Goal: Task Accomplishment & Management: Complete application form

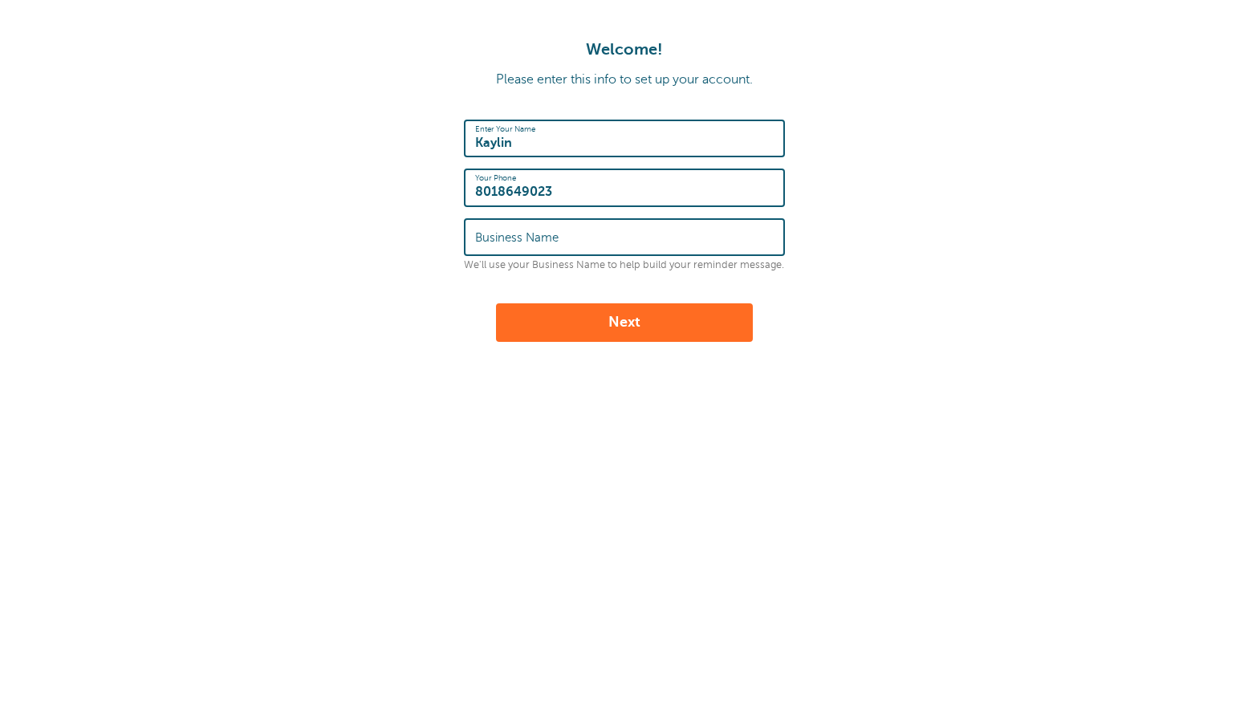
click at [576, 222] on input "Business Name" at bounding box center [624, 237] width 299 height 35
type input "Shade X"
click at [618, 324] on button "Next" at bounding box center [624, 322] width 257 height 39
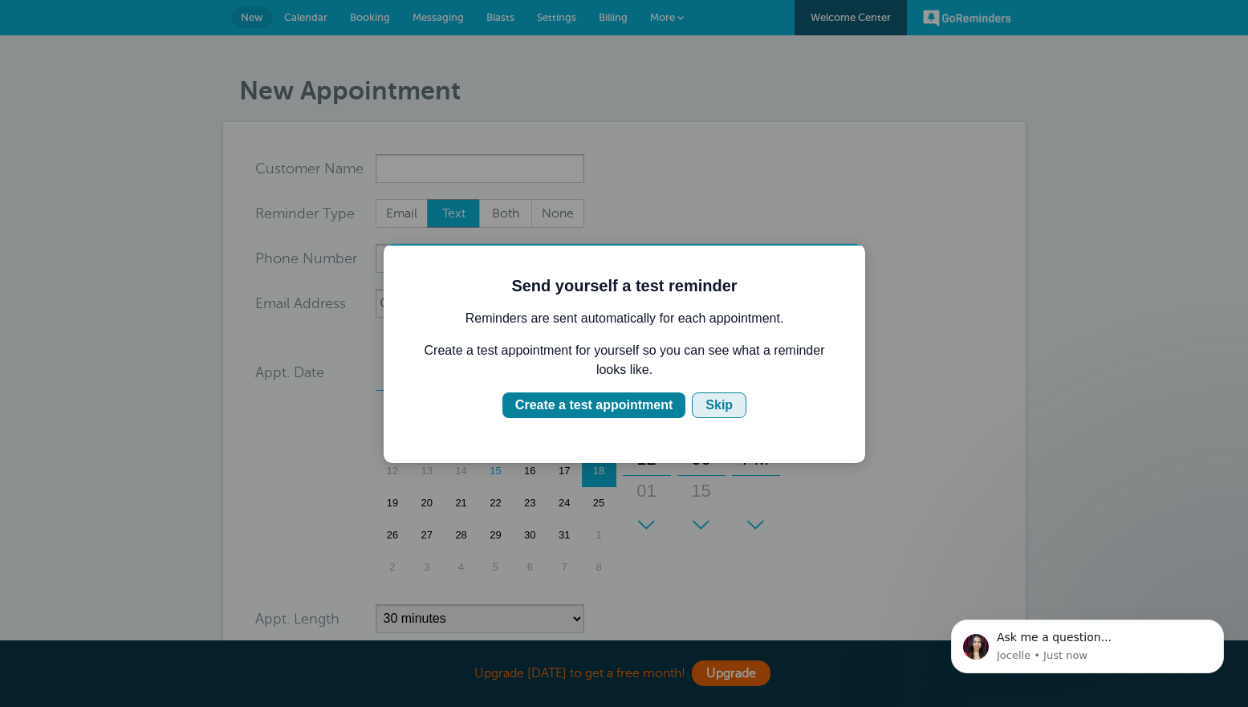
click at [722, 400] on div "Skip" at bounding box center [719, 405] width 27 height 19
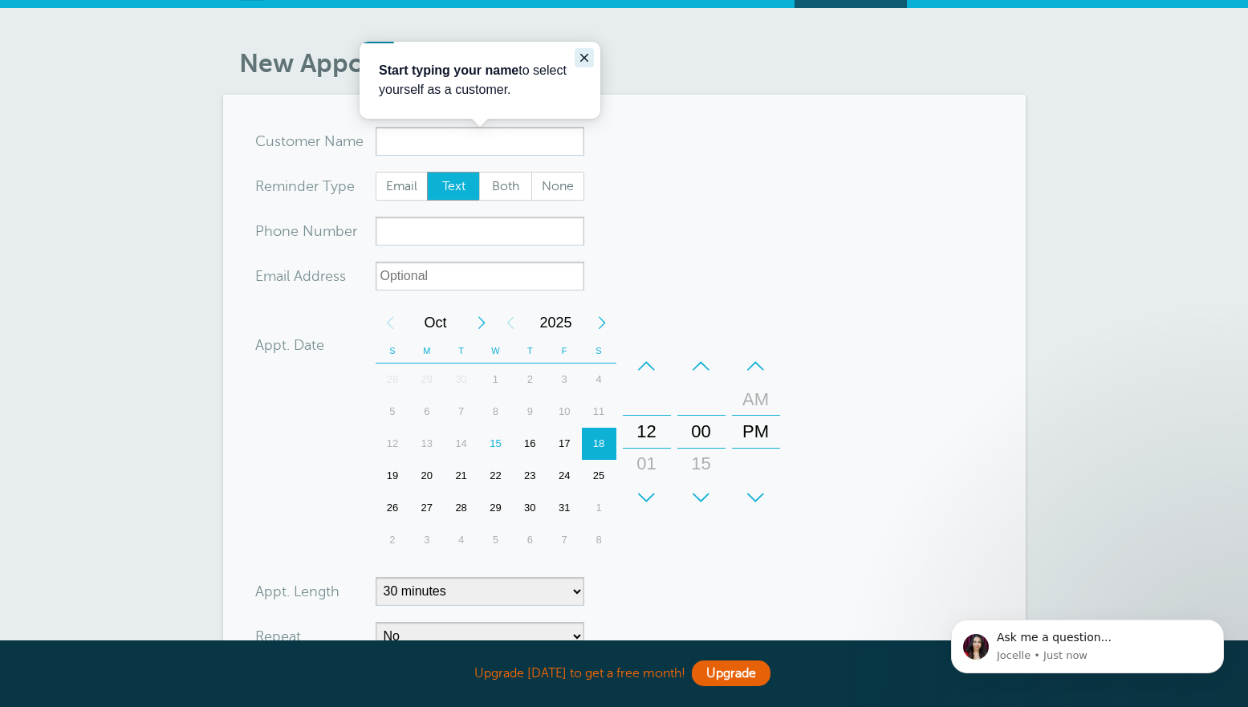
click at [585, 55] on icon "Close guide" at bounding box center [584, 57] width 13 height 13
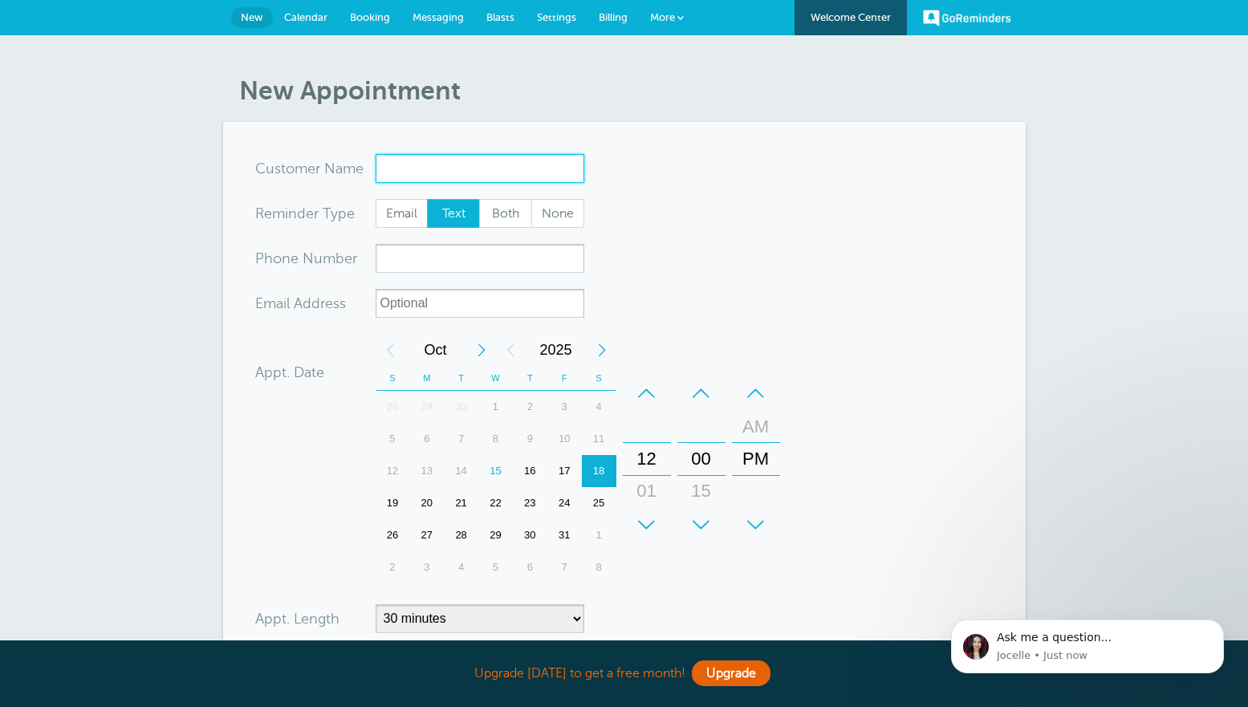
click at [466, 178] on input "x-no-autofill" at bounding box center [480, 168] width 209 height 29
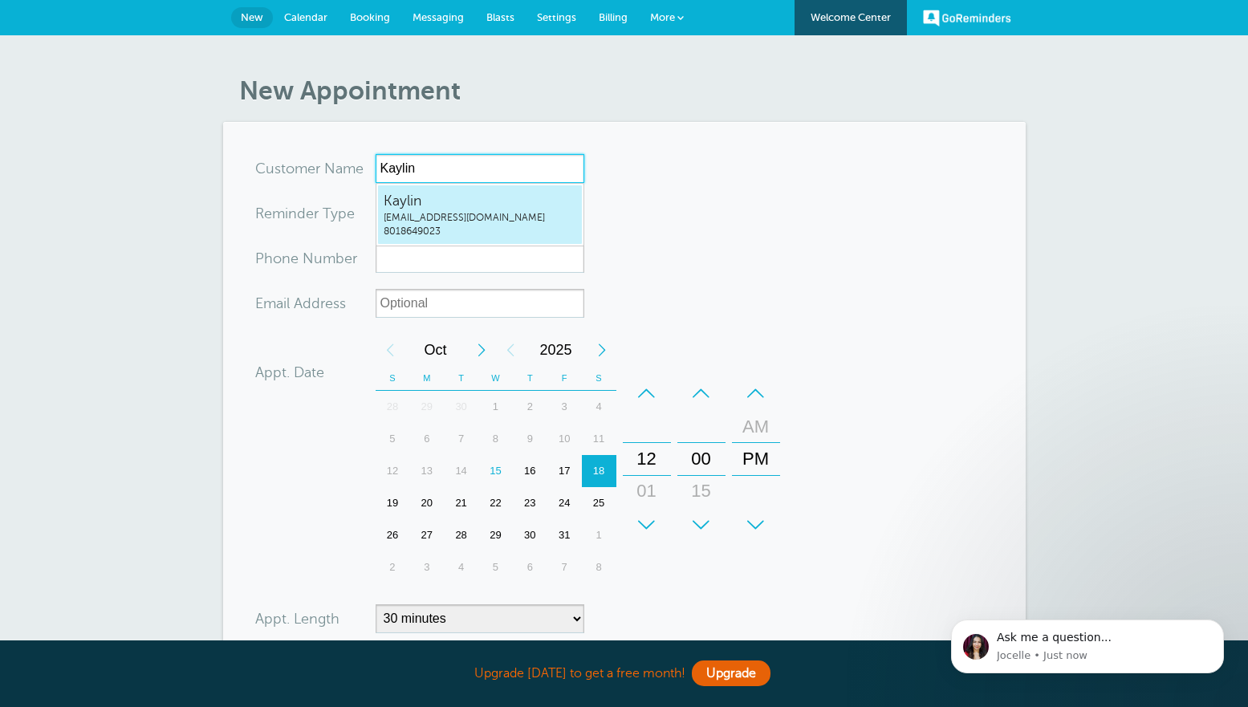
type input "Kaylin"
click at [624, 203] on form "You are creating a new customer. To use an existing customer select one from th…" at bounding box center [624, 483] width 739 height 658
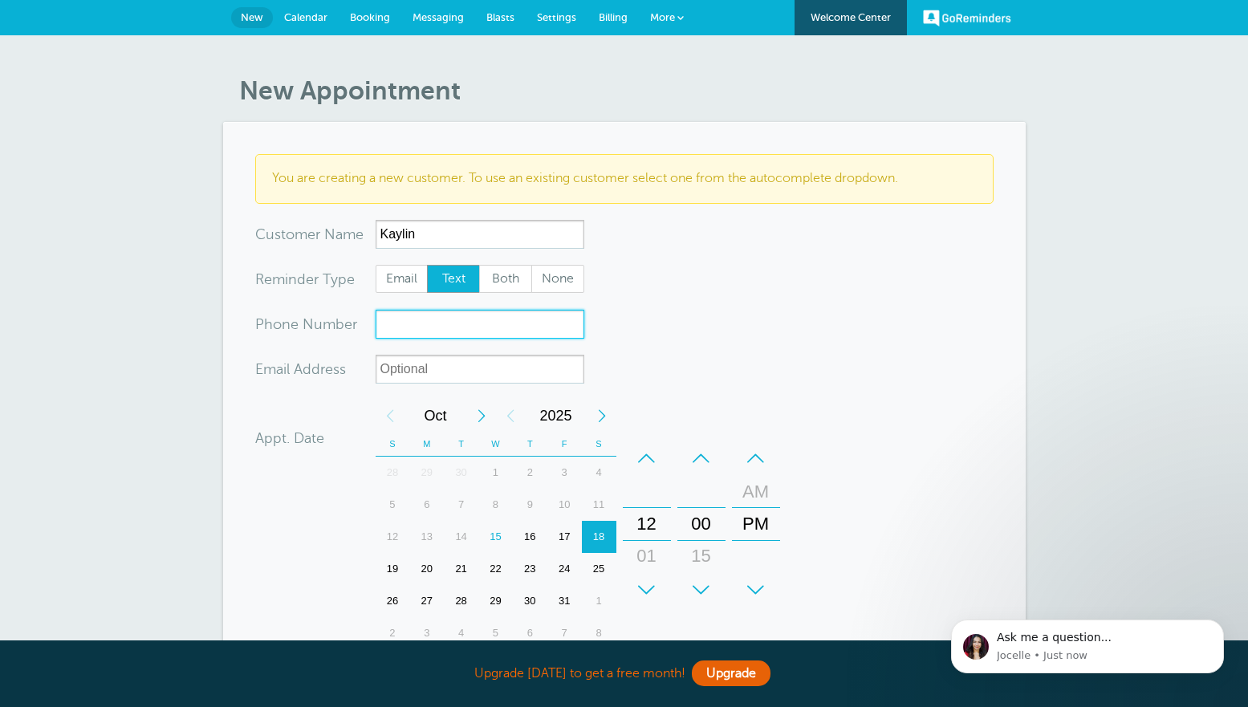
click at [447, 330] on input "xxx-no-autofill" at bounding box center [480, 324] width 209 height 29
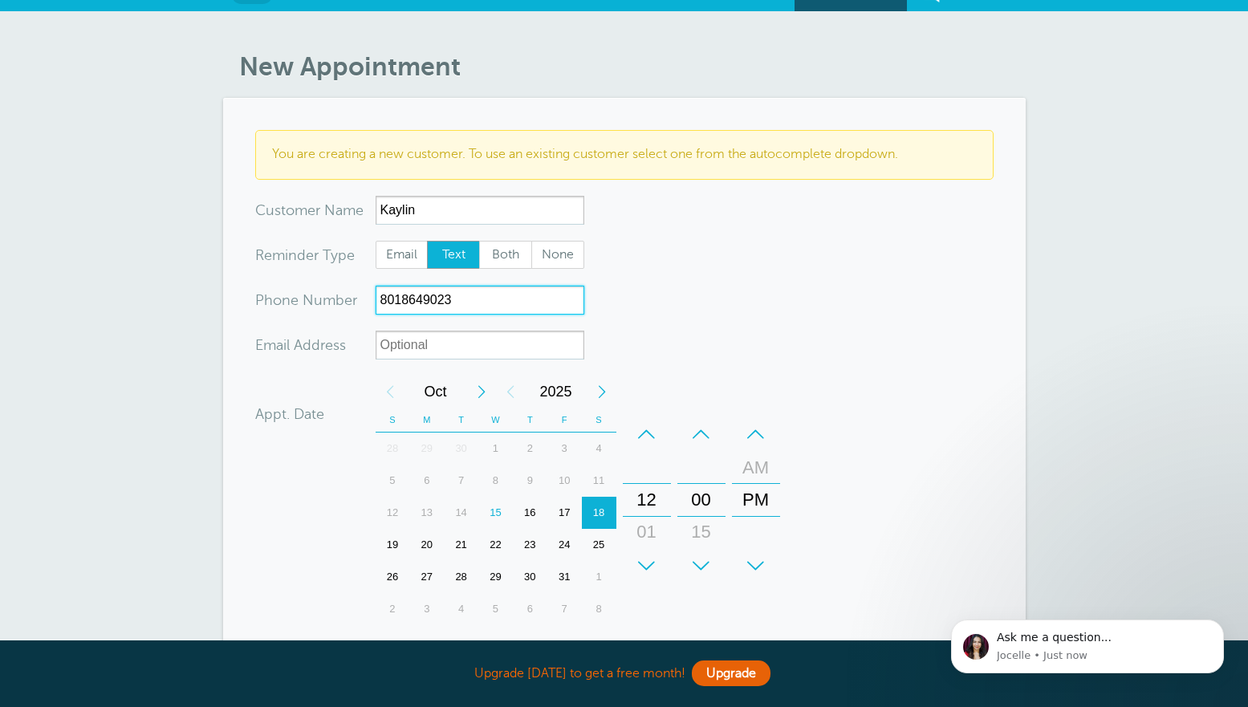
type input "8018649023"
click at [490, 348] on input "xx-no-autofill" at bounding box center [480, 345] width 209 height 29
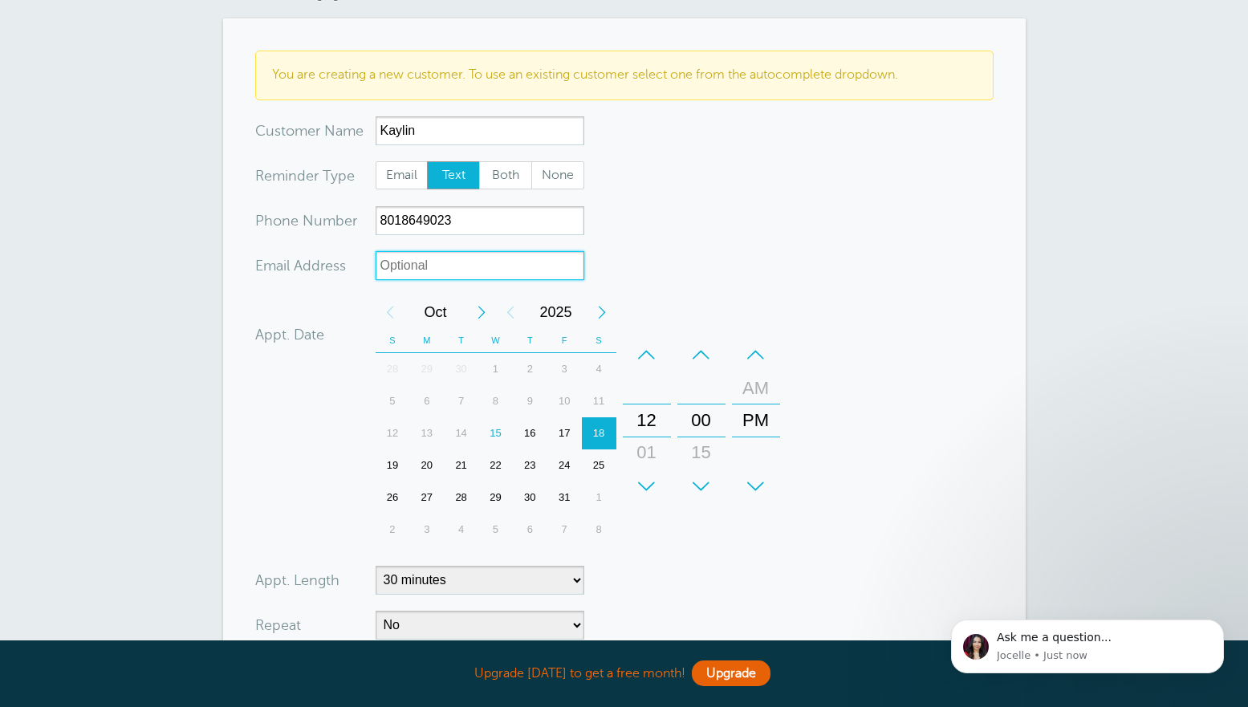
scroll to position [129, 0]
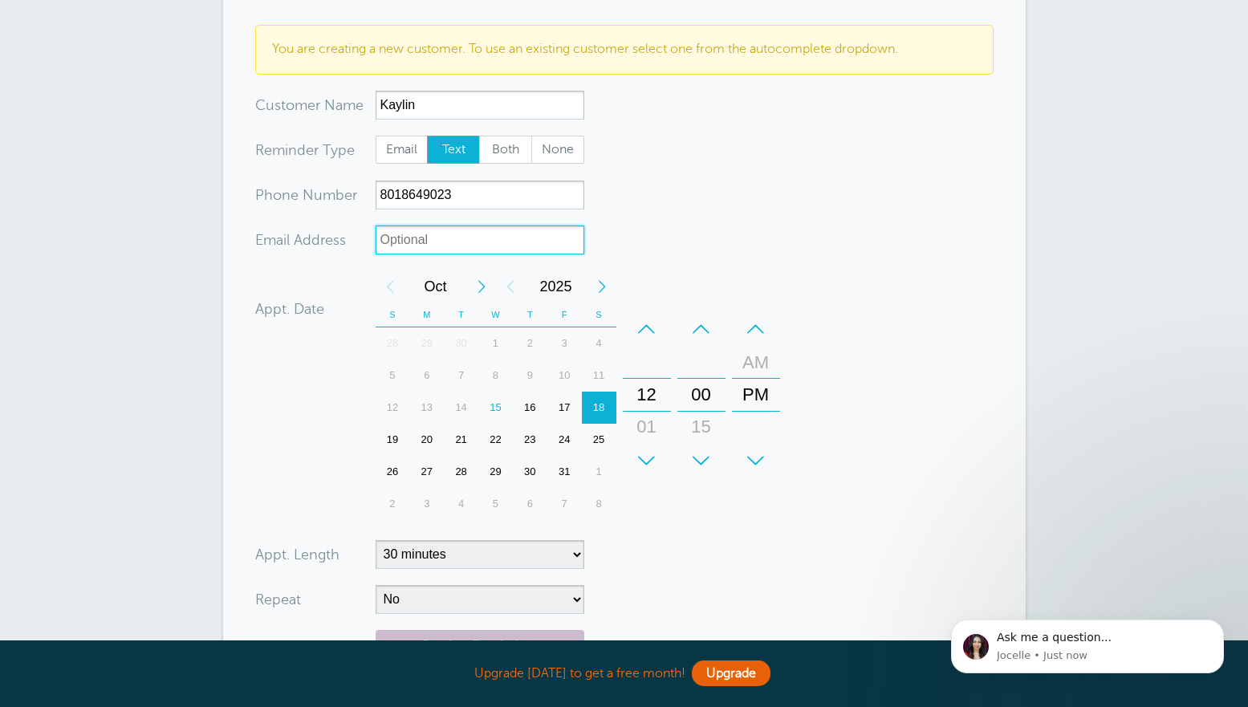
click at [463, 439] on div "21" at bounding box center [461, 440] width 35 height 32
click at [503, 403] on div "15" at bounding box center [495, 408] width 35 height 32
click at [645, 461] on div "+" at bounding box center [647, 461] width 48 height 32
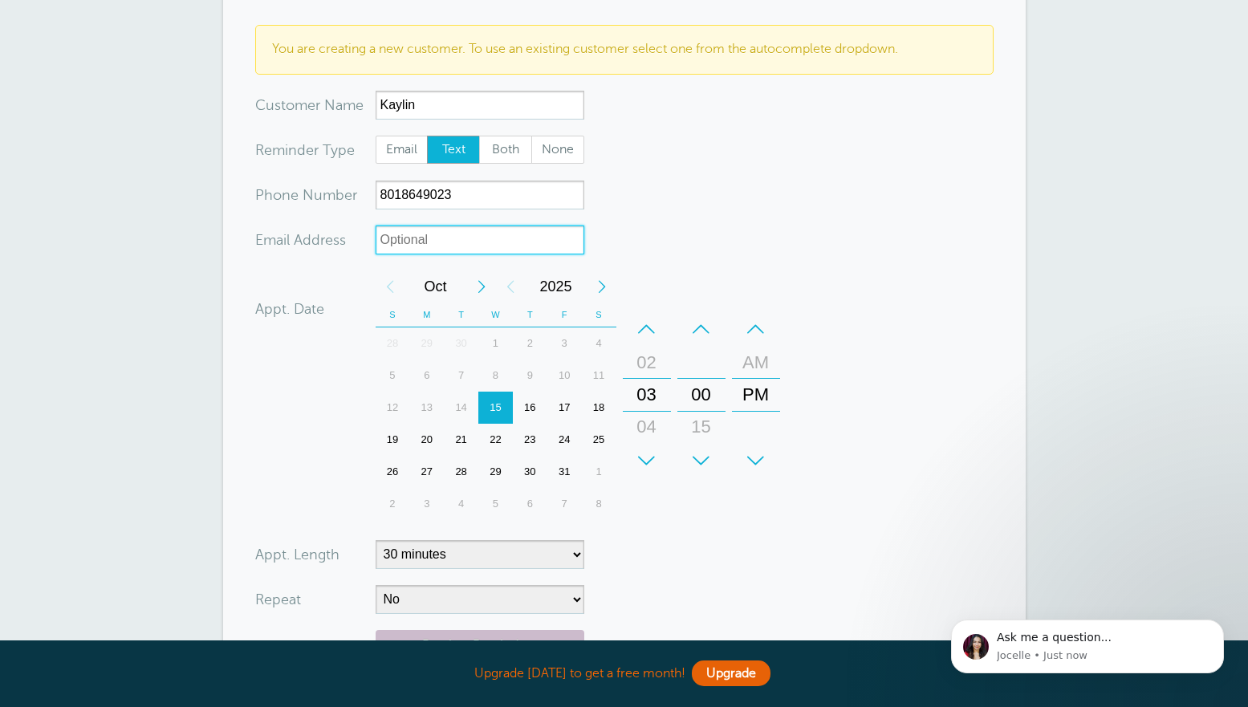
click at [645, 461] on div "+" at bounding box center [647, 461] width 48 height 32
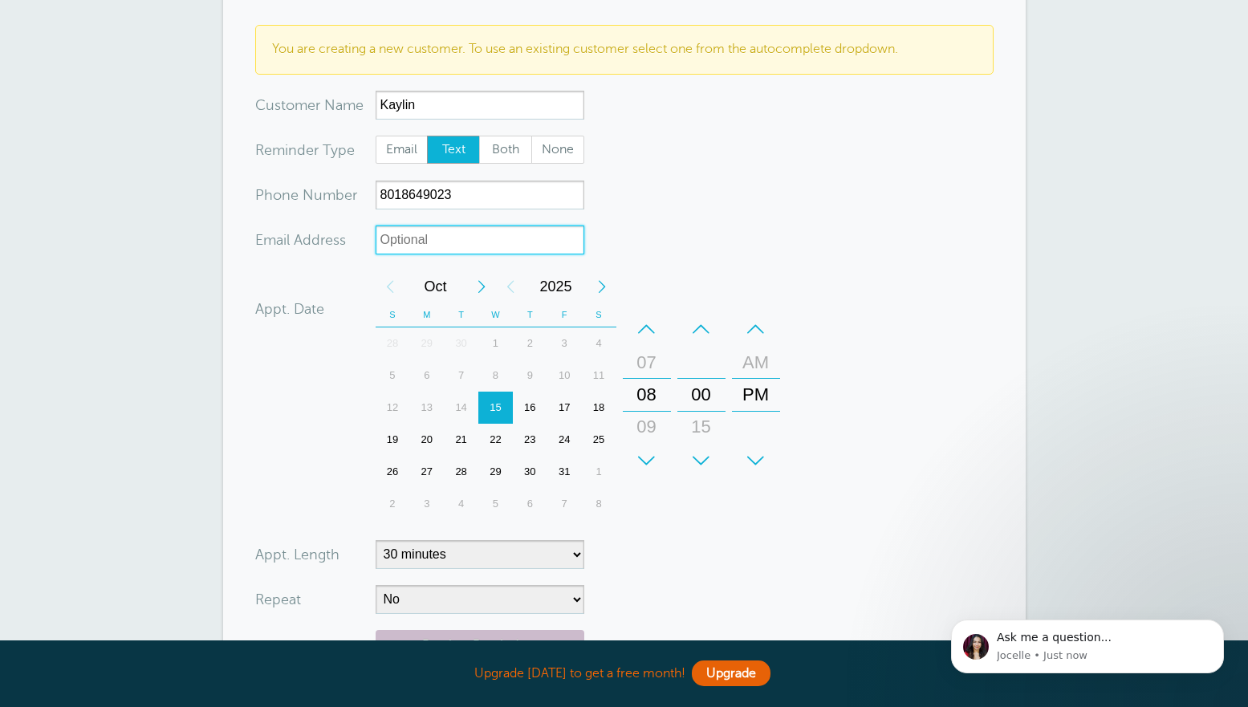
click at [645, 461] on div "+" at bounding box center [647, 461] width 48 height 32
click at [699, 449] on div "+" at bounding box center [702, 461] width 48 height 32
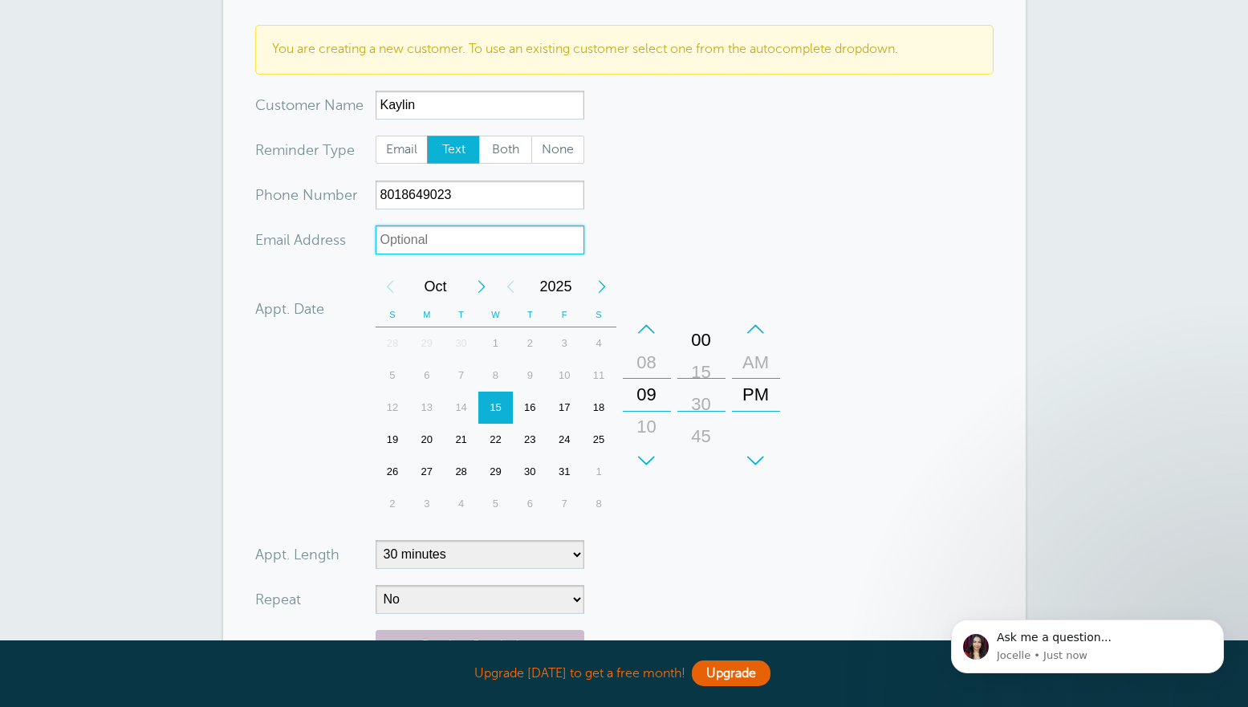
drag, startPoint x: 702, startPoint y: 415, endPoint x: 691, endPoint y: 356, distance: 60.3
click at [691, 356] on div "15" at bounding box center [701, 372] width 39 height 32
drag, startPoint x: 703, startPoint y: 397, endPoint x: 690, endPoint y: 338, distance: 60.8
click at [690, 338] on div "+ – Minutes 00 15 30 45" at bounding box center [702, 395] width 48 height 164
drag, startPoint x: 653, startPoint y: 387, endPoint x: 649, endPoint y: 354, distance: 33.1
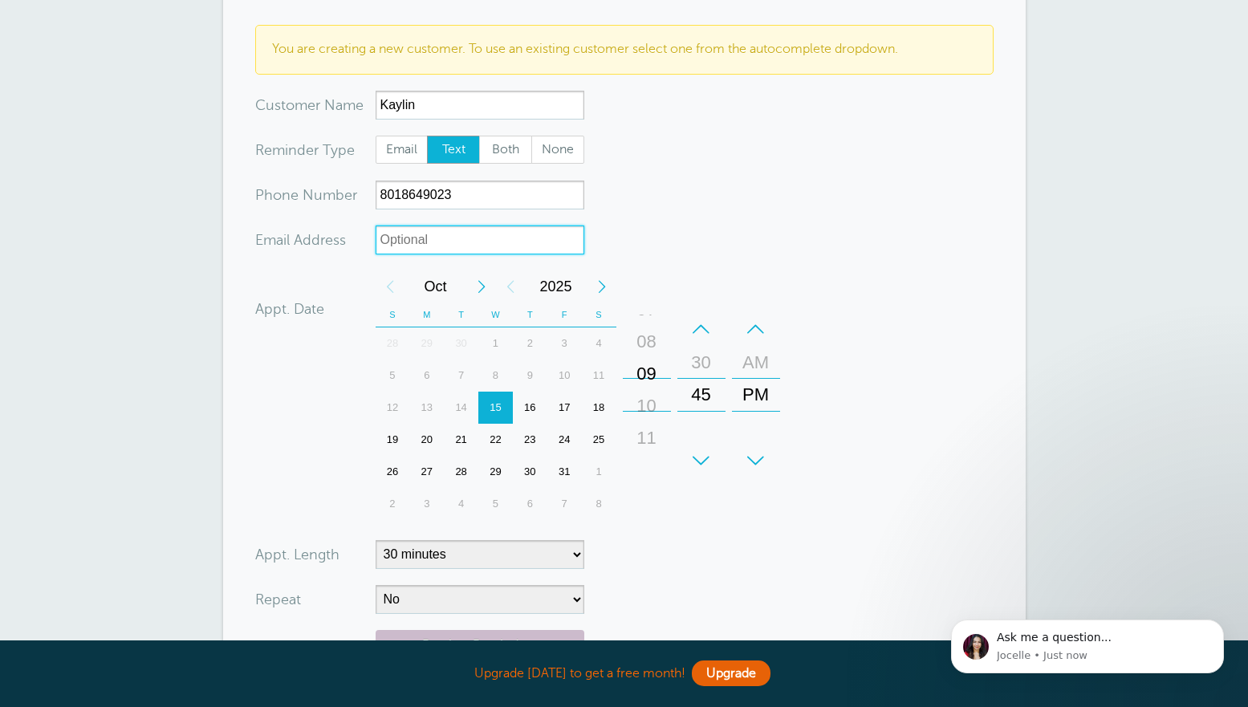
click at [649, 358] on div "09" at bounding box center [647, 374] width 39 height 32
drag, startPoint x: 713, startPoint y: 376, endPoint x: 711, endPoint y: 625, distance: 249.7
click at [711, 625] on form "You are creating a new customer. To use an existing customer select one from th…" at bounding box center [624, 386] width 739 height 723
drag, startPoint x: 766, startPoint y: 371, endPoint x: 763, endPoint y: 399, distance: 28.2
click at [763, 396] on div "AM" at bounding box center [756, 380] width 39 height 32
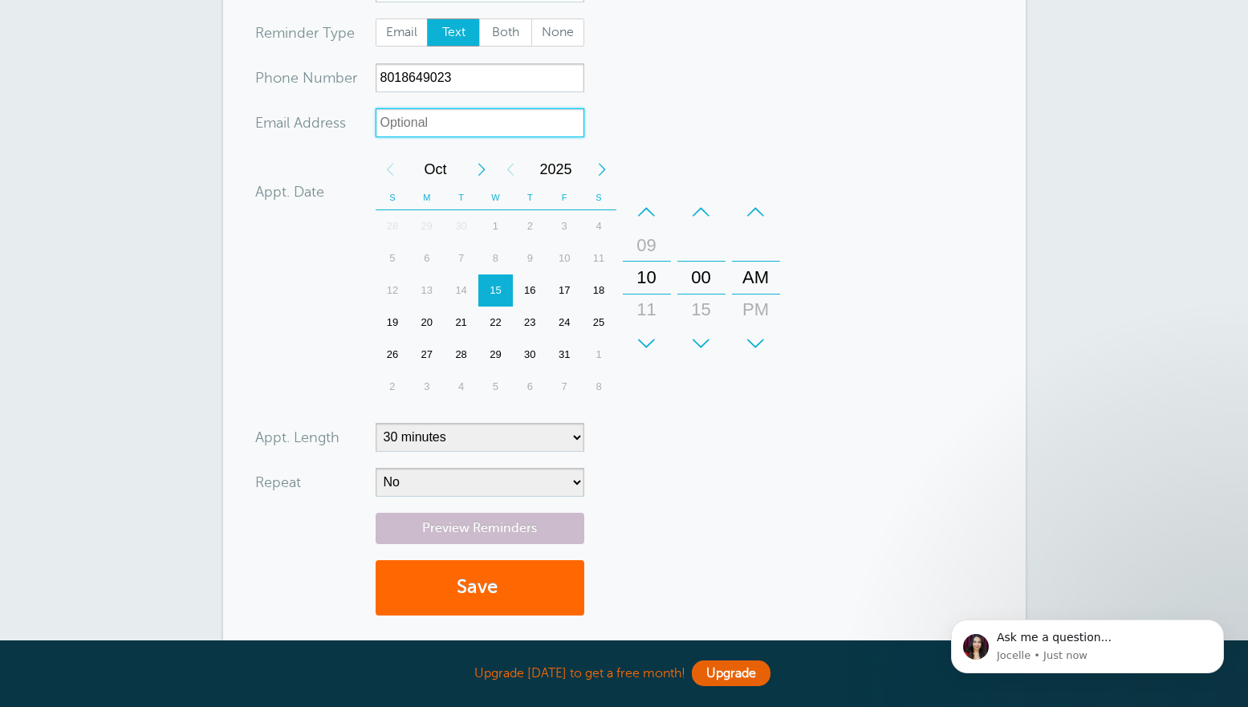
scroll to position [249, 0]
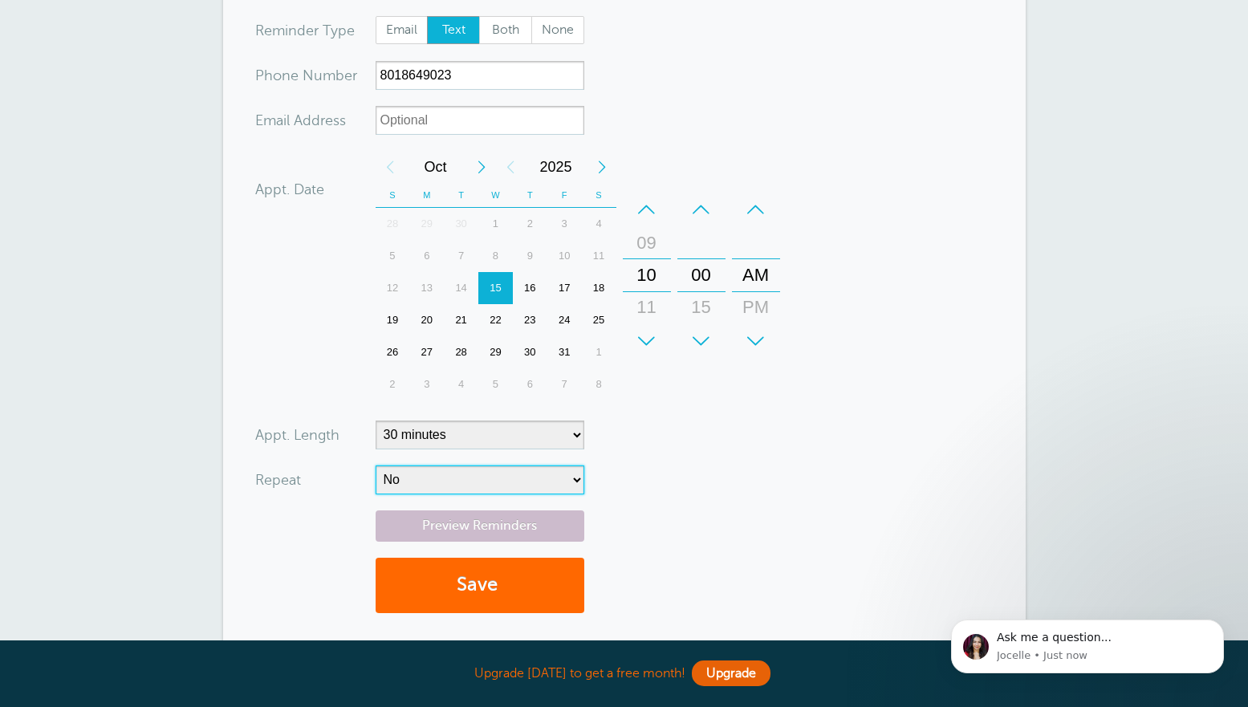
click at [376, 466] on select "No Daily Weekly Every 2 weeks Every 3 weeks Every 4 weeks Monthly Every 5 weeks…" at bounding box center [480, 480] width 209 height 29
click at [376, 421] on select "5 minutes 10 minutes 15 minutes 20 minutes 25 minutes 30 minutes 35 minutes 40 …" at bounding box center [480, 435] width 209 height 29
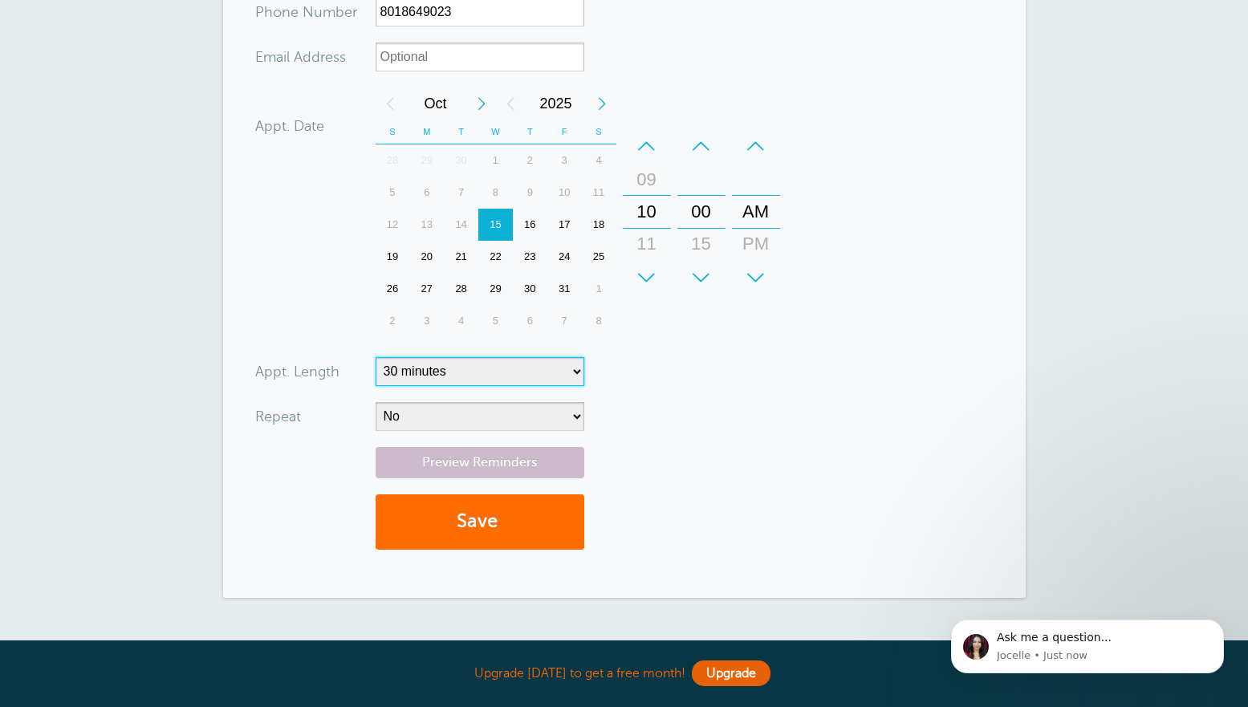
scroll to position [314, 0]
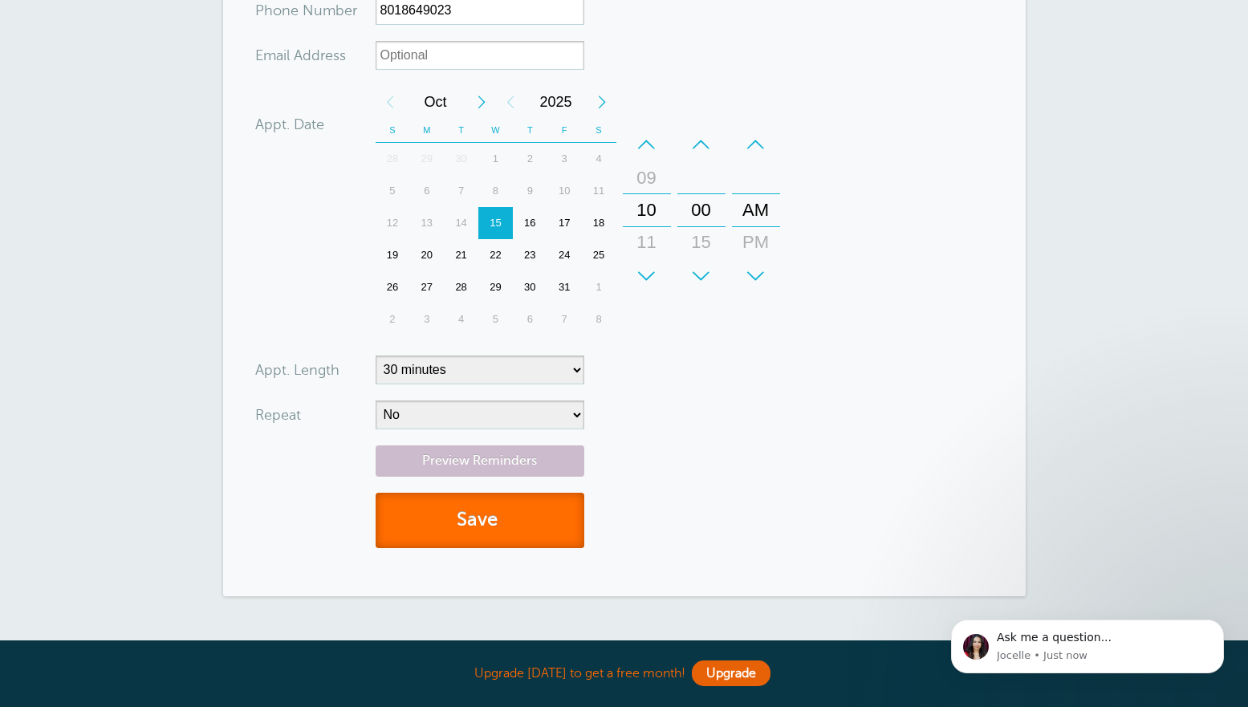
click at [485, 539] on button "Save" at bounding box center [480, 520] width 209 height 55
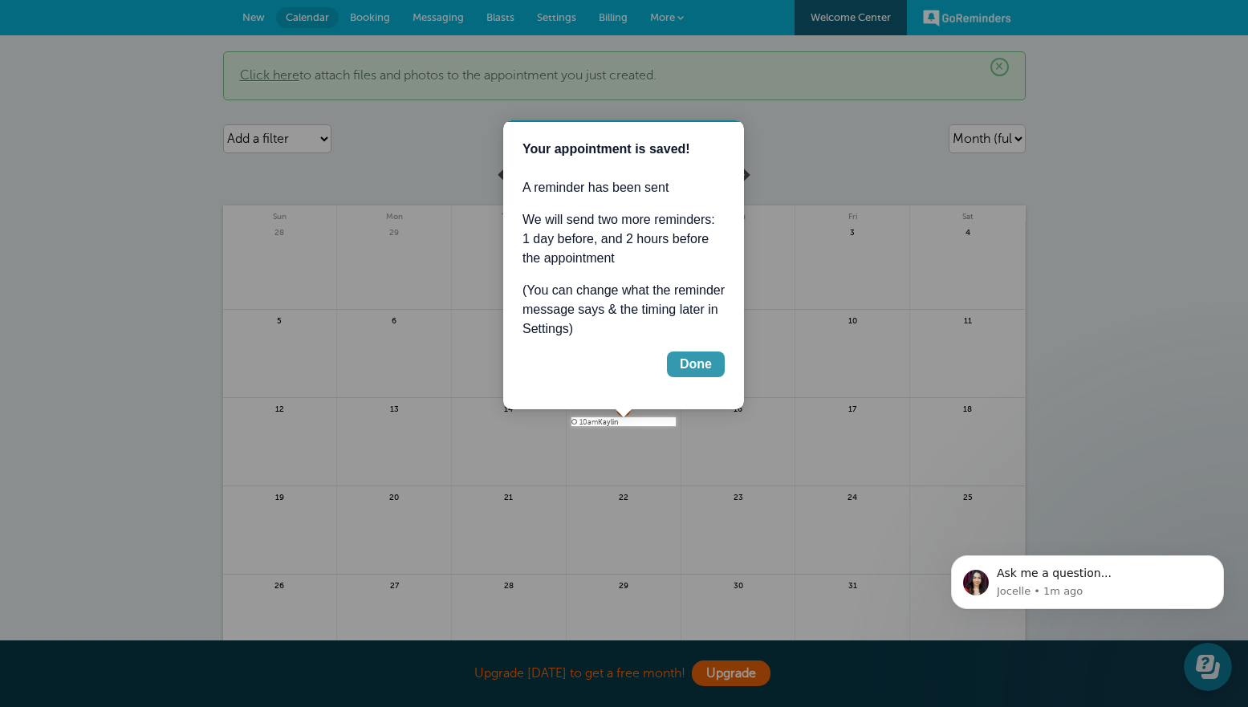
click at [693, 360] on div "Done" at bounding box center [696, 364] width 32 height 19
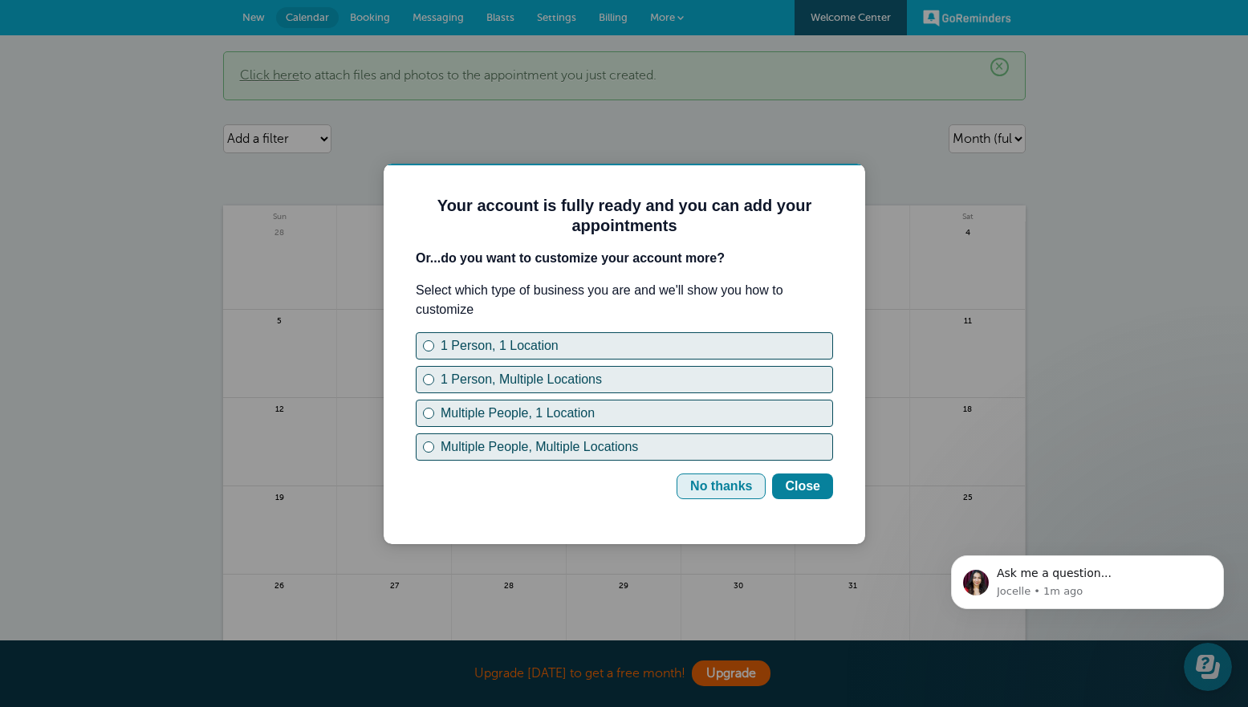
click at [714, 483] on div "No thanks" at bounding box center [721, 486] width 62 height 19
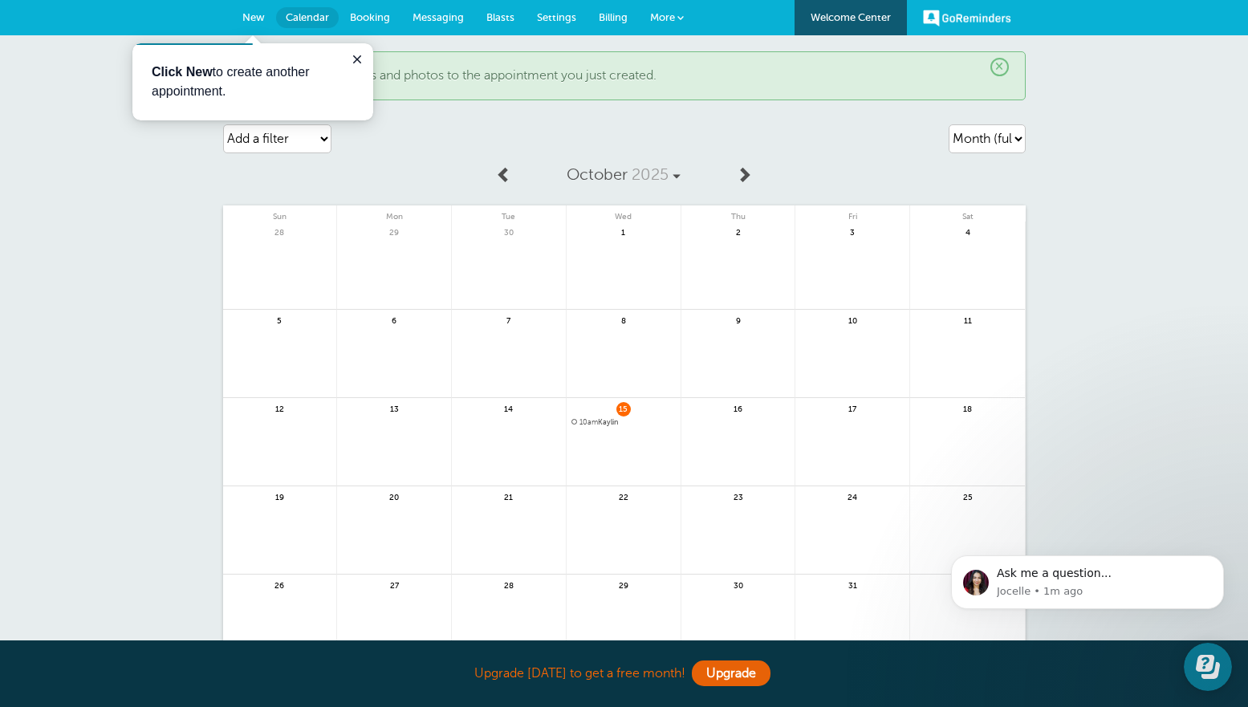
click at [604, 424] on span "10am Kaylin" at bounding box center [624, 422] width 104 height 9
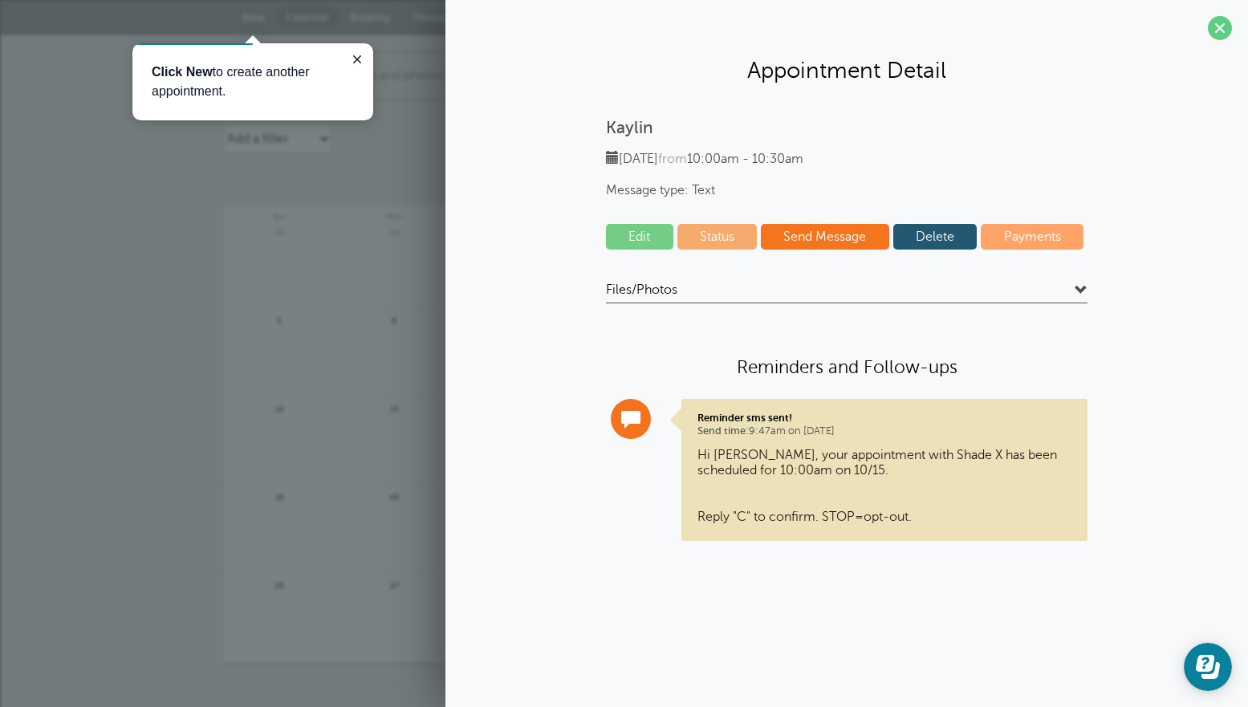
click at [816, 245] on link "Send Message" at bounding box center [825, 237] width 128 height 26
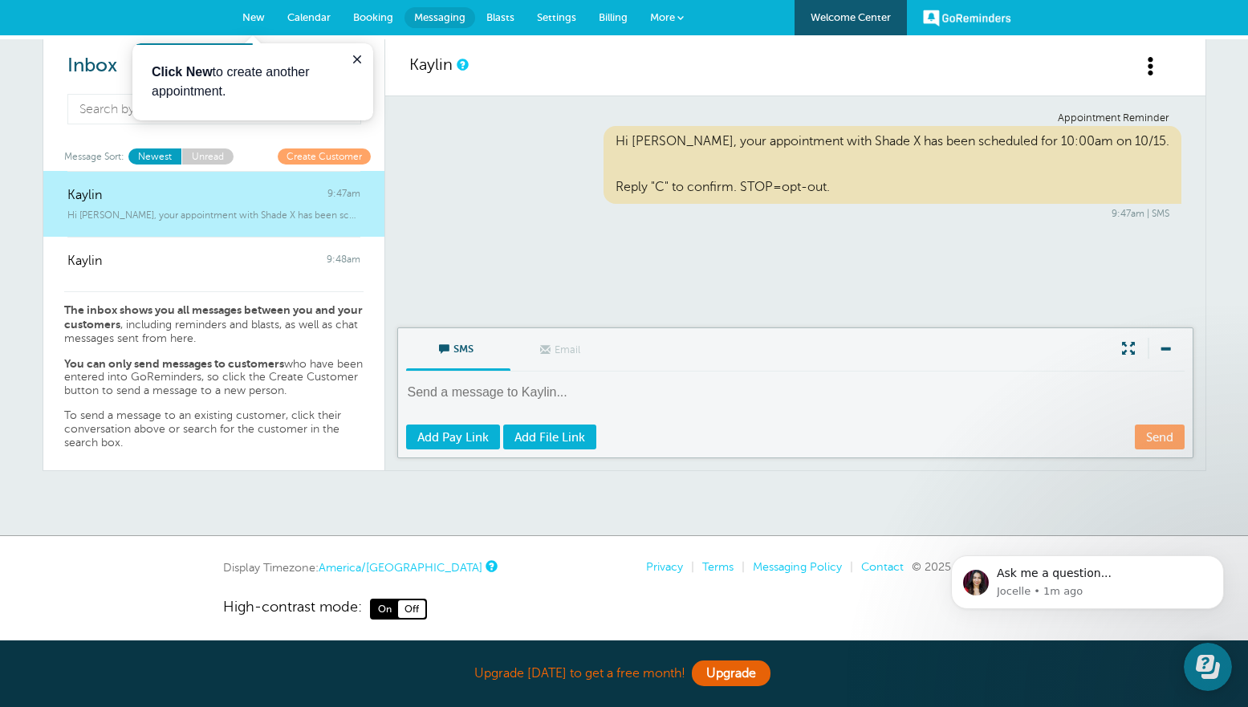
click at [463, 393] on textarea at bounding box center [797, 403] width 782 height 39
click at [938, 193] on div "Hi Kaylin, your appointment with Shade X has been scheduled for 10:00am on 10/1…" at bounding box center [893, 165] width 578 height 78
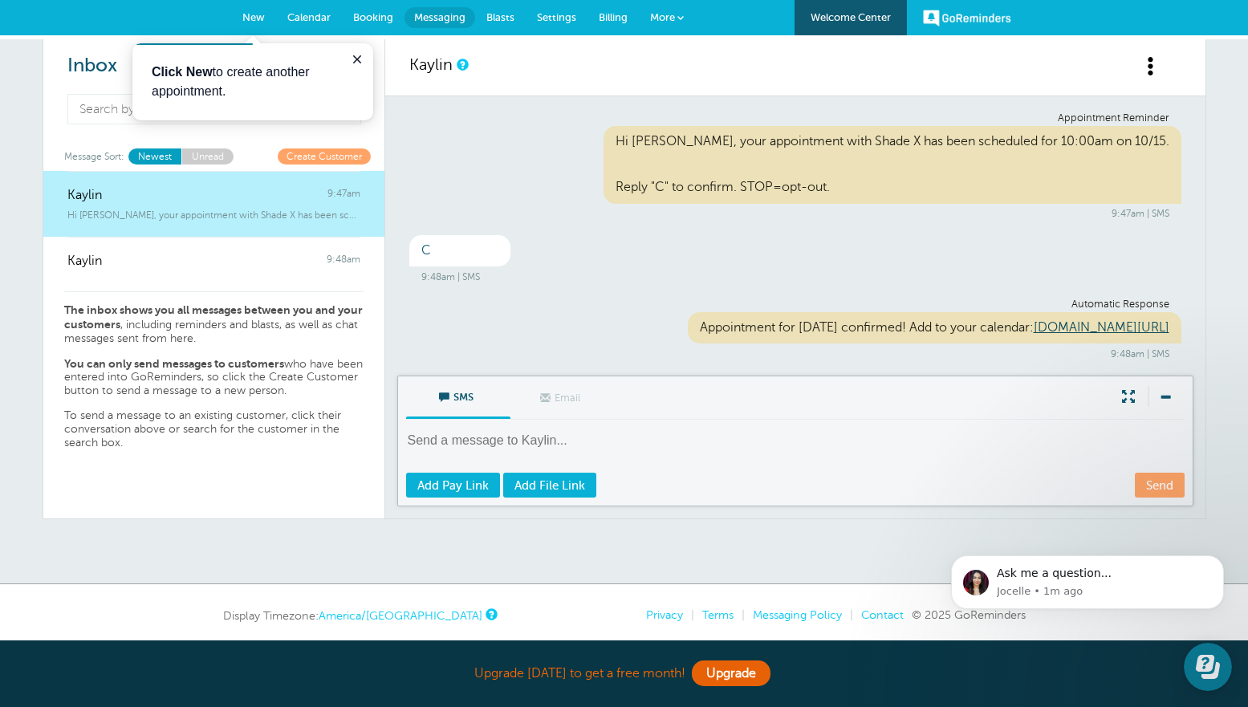
click at [505, 450] on textarea at bounding box center [797, 451] width 782 height 39
type textarea "Your are stupid"
click at [1145, 498] on link "Send" at bounding box center [1160, 485] width 50 height 25
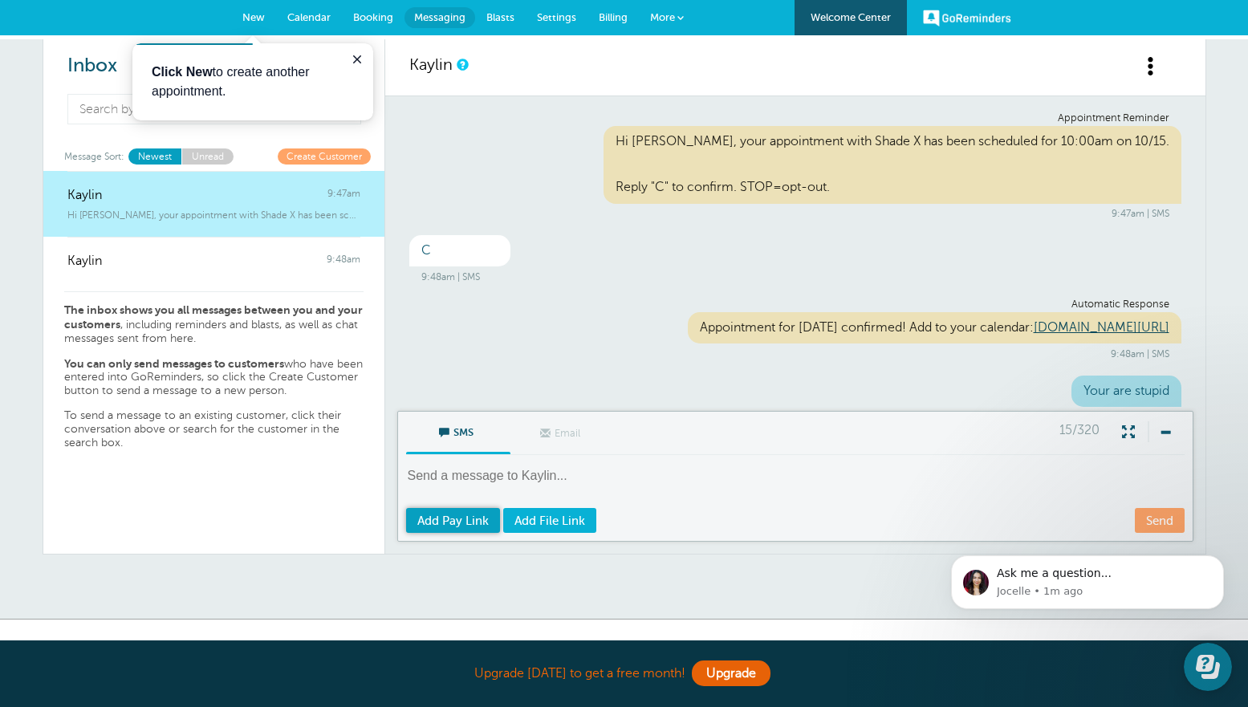
click at [443, 527] on span "Add Pay Link" at bounding box center [452, 521] width 71 height 13
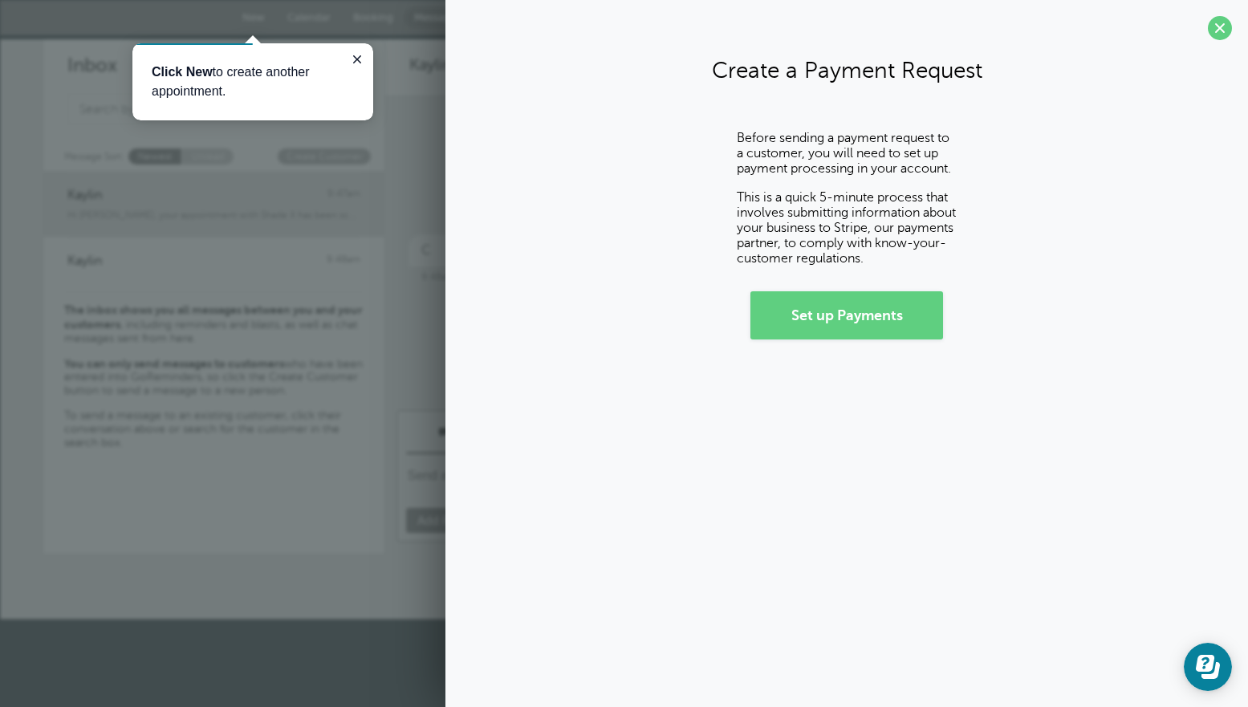
click at [393, 53] on div "Kaylin" at bounding box center [795, 67] width 820 height 57
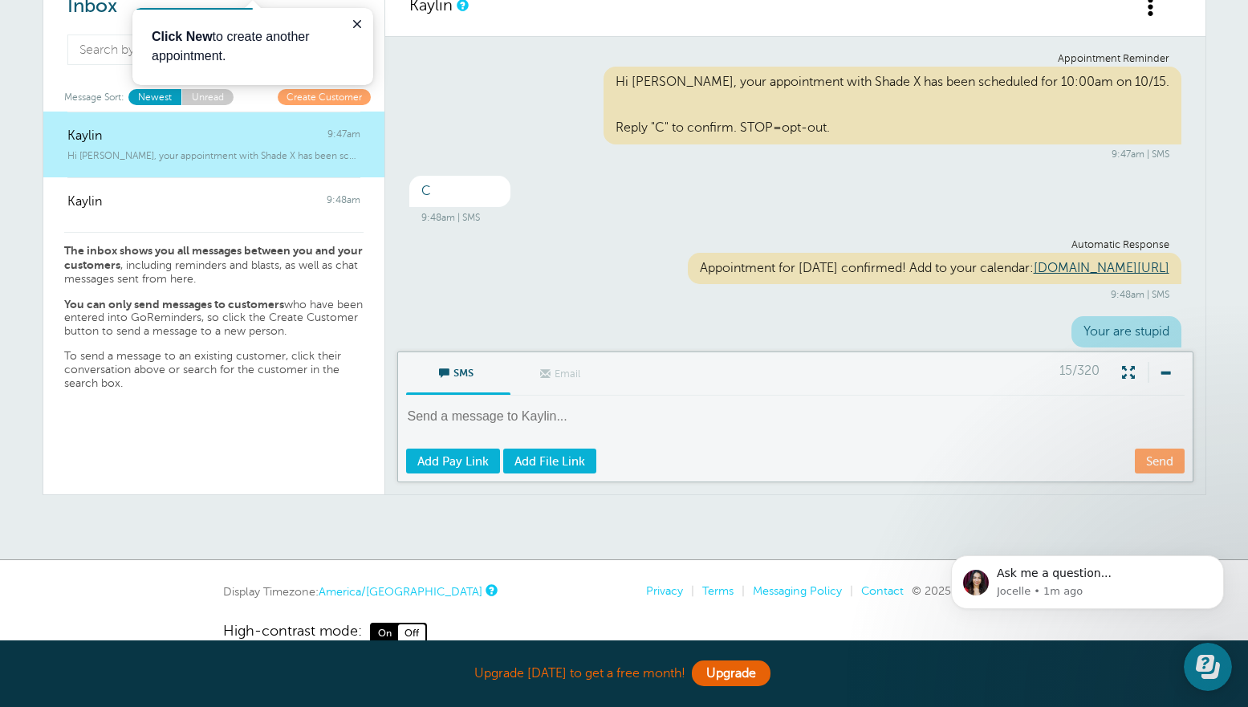
scroll to position [63, 0]
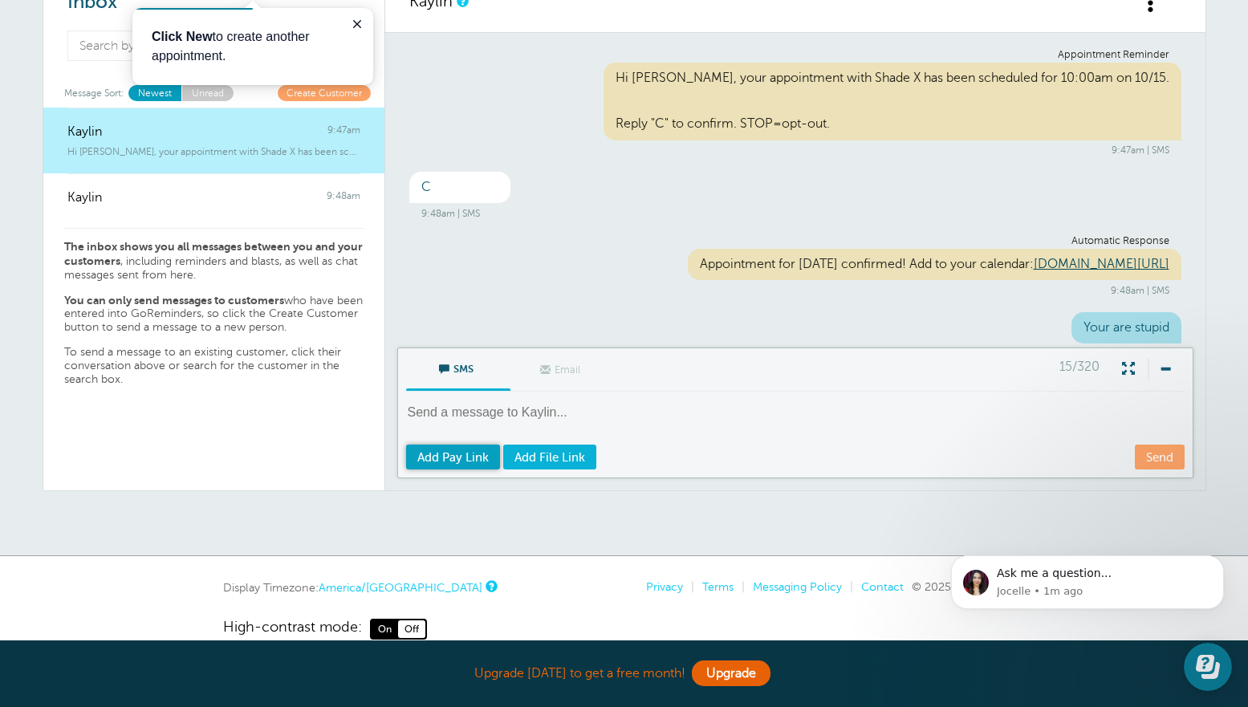
click at [436, 464] on span "Add Pay Link" at bounding box center [452, 457] width 71 height 13
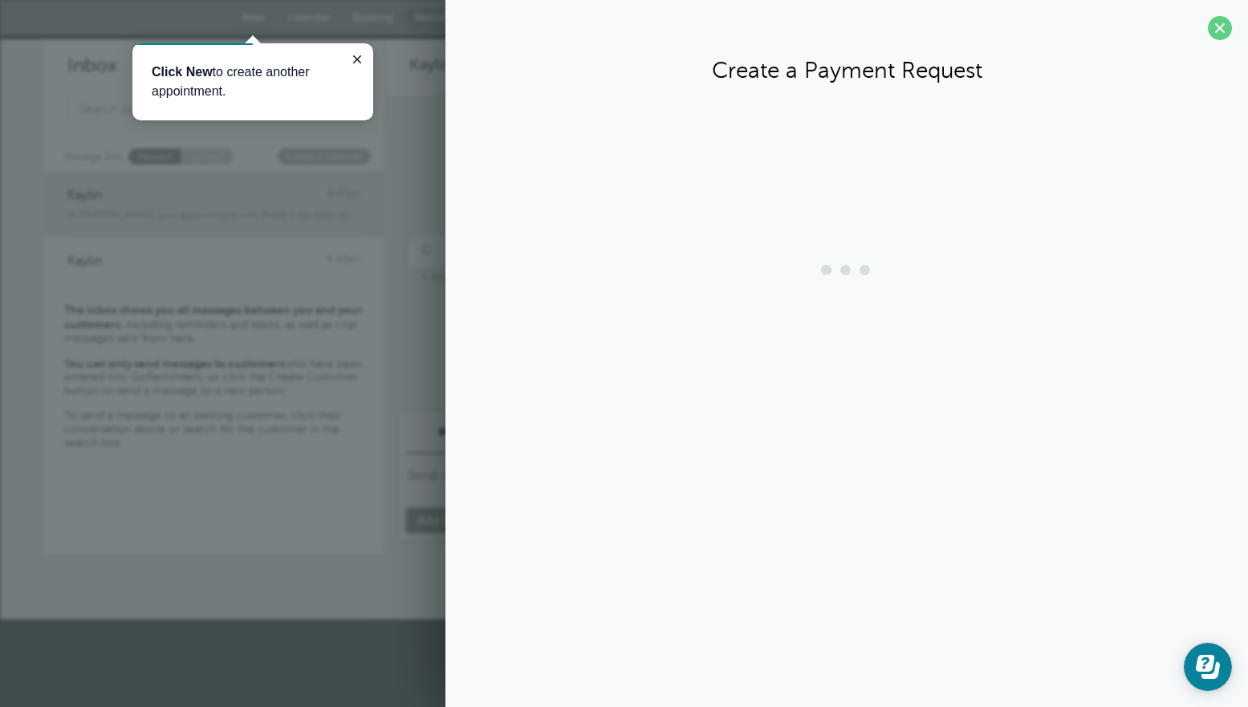
scroll to position [0, 0]
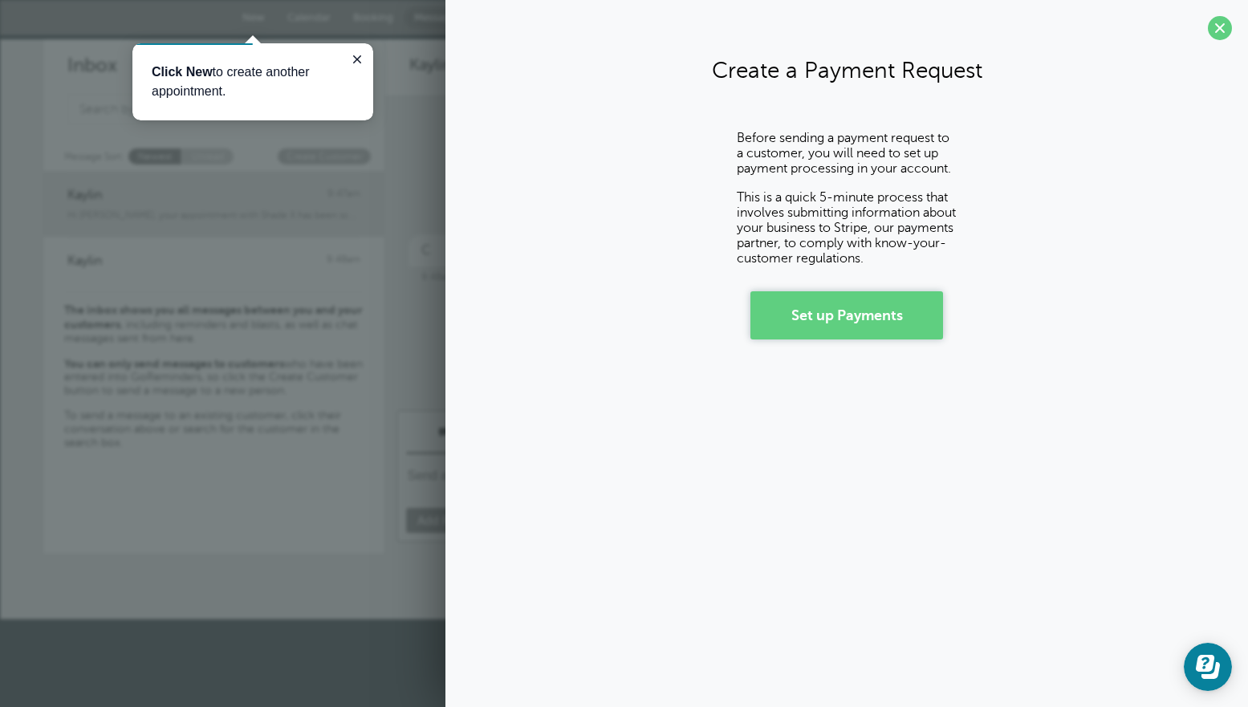
click at [906, 301] on link "Set up Payments" at bounding box center [847, 315] width 193 height 48
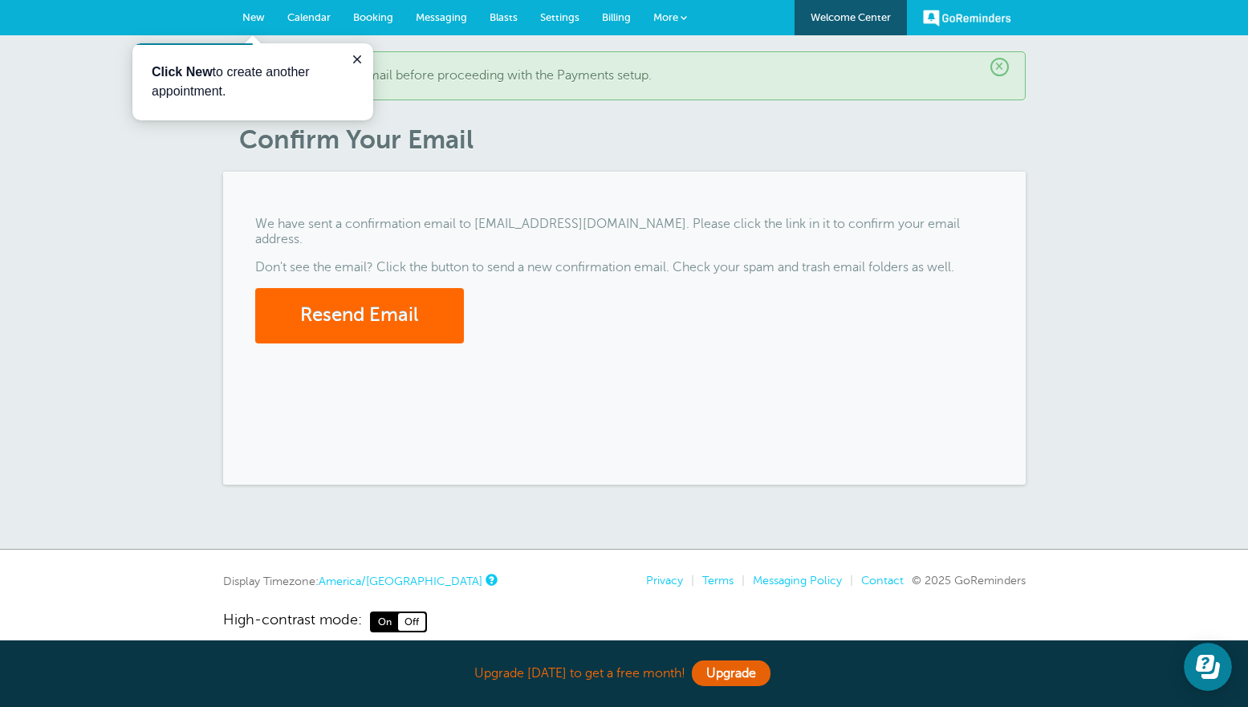
click at [551, 111] on header "× Please confirm your email before proceeding with the Payments setup. Confirm …" at bounding box center [624, 103] width 803 height 104
click at [360, 55] on icon "Close guide" at bounding box center [357, 59] width 13 height 13
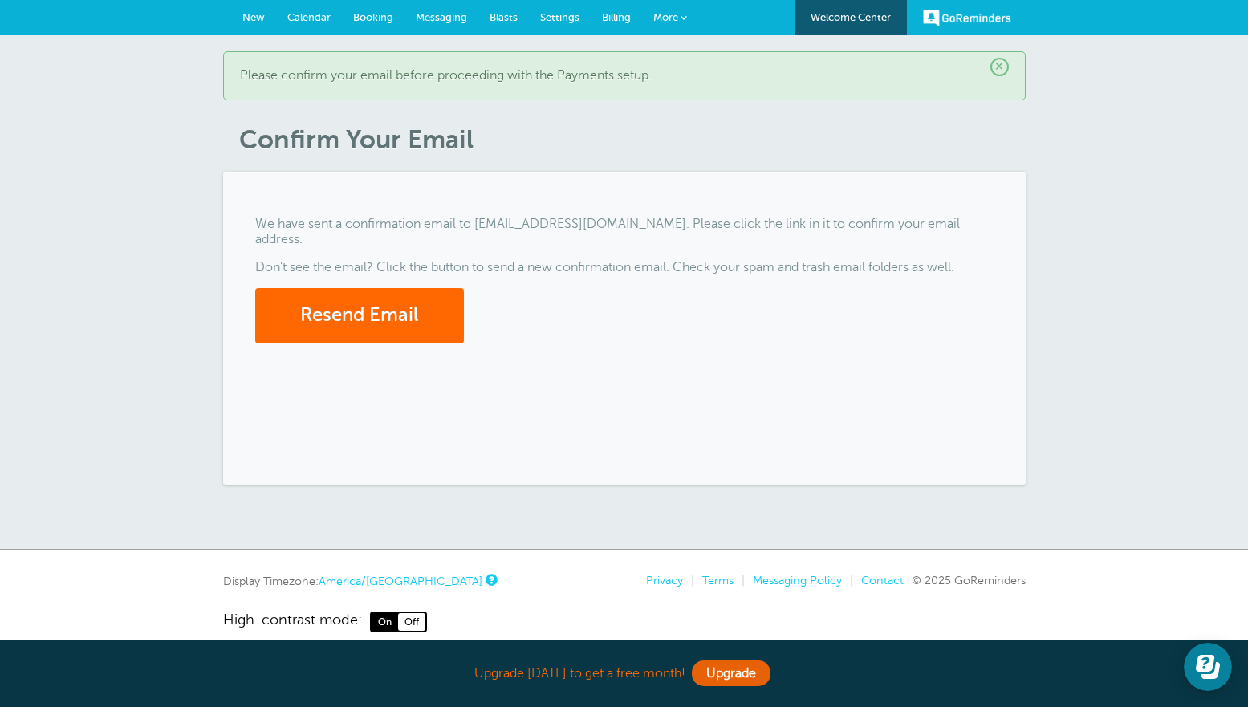
click at [295, 13] on span "Calendar" at bounding box center [308, 17] width 43 height 12
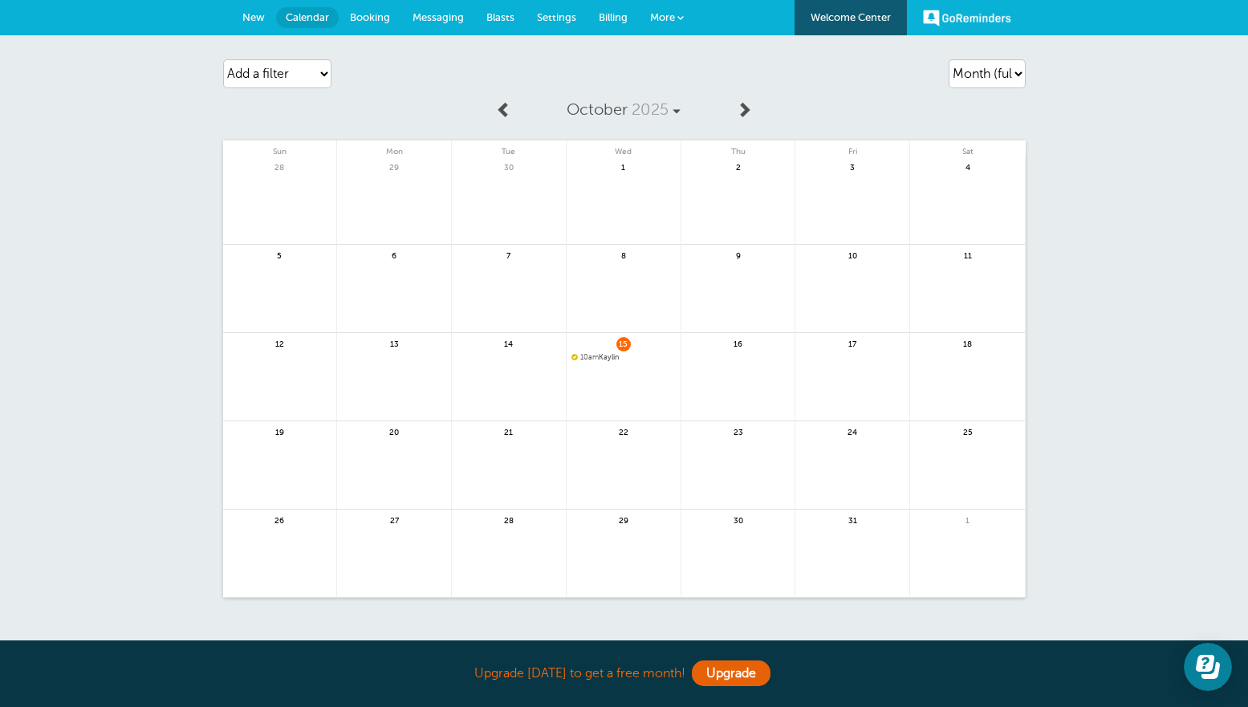
click at [364, 19] on span "Booking" at bounding box center [370, 17] width 40 height 12
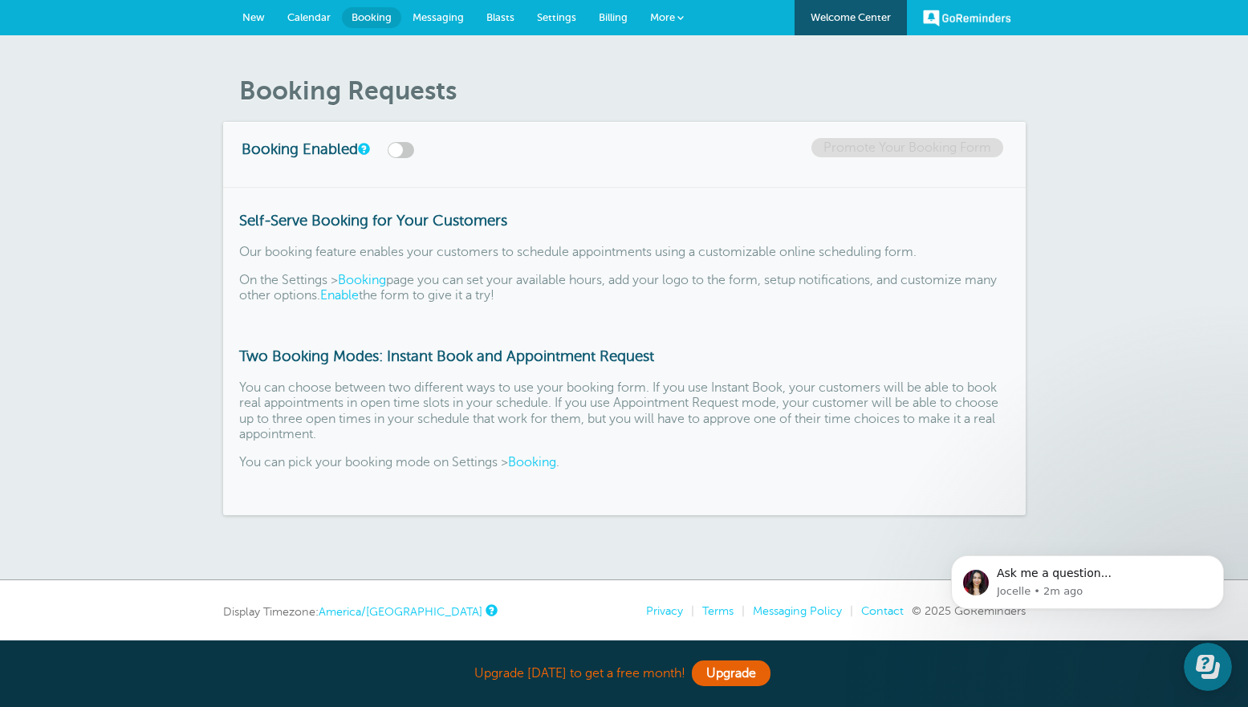
click at [426, 13] on span "Messaging" at bounding box center [438, 17] width 51 height 12
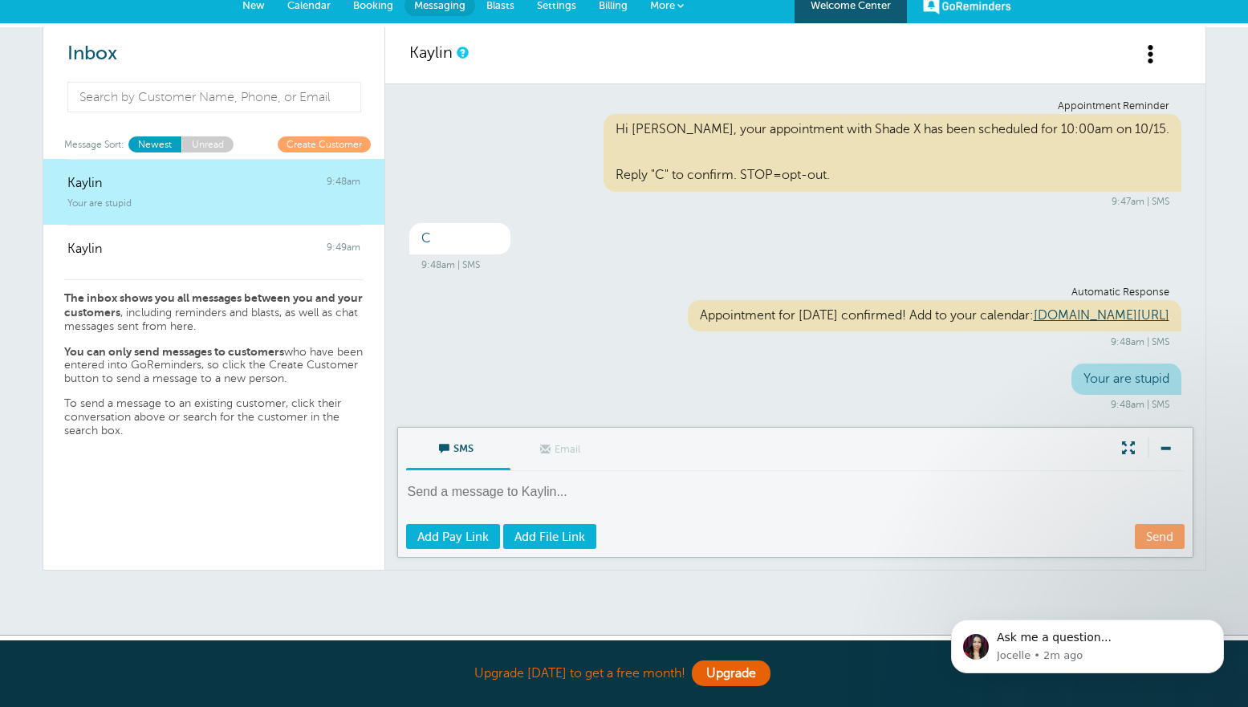
scroll to position [10, 0]
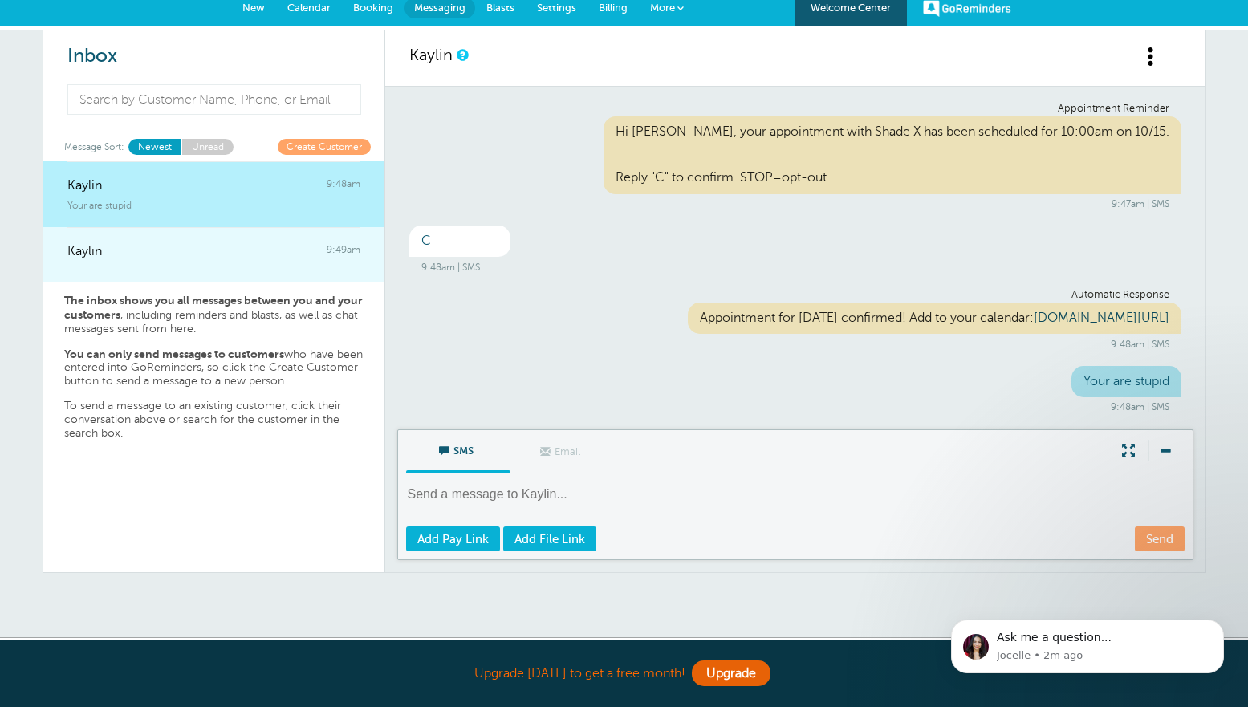
click at [137, 269] on link "Kaylin 9:49am" at bounding box center [213, 254] width 341 height 55
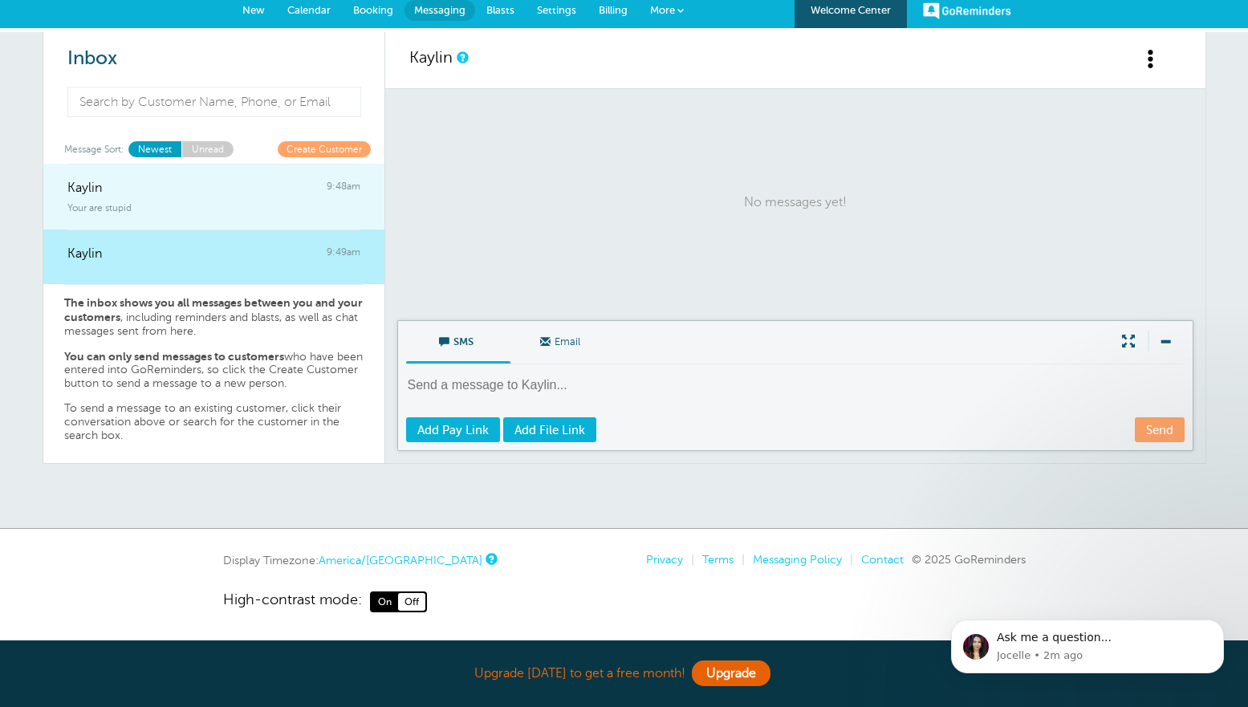
click at [150, 201] on div "Your are stupid" at bounding box center [213, 205] width 293 height 18
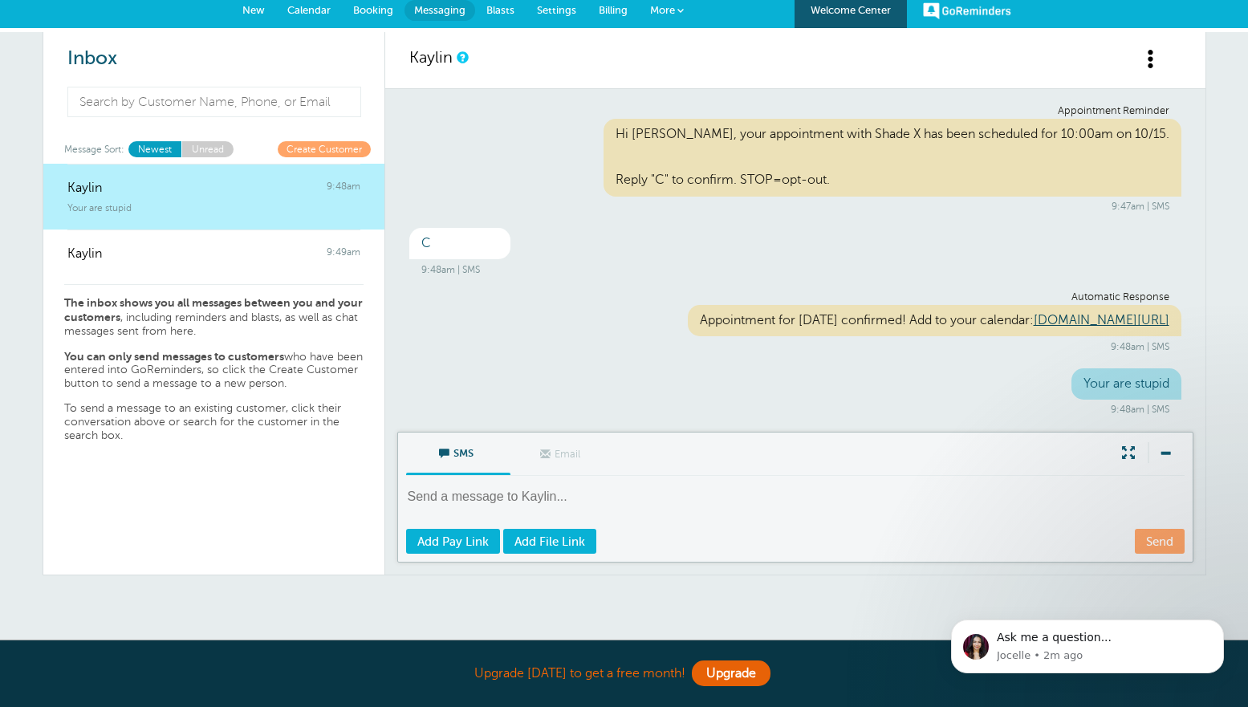
click at [313, 147] on link "Create Customer" at bounding box center [324, 148] width 93 height 15
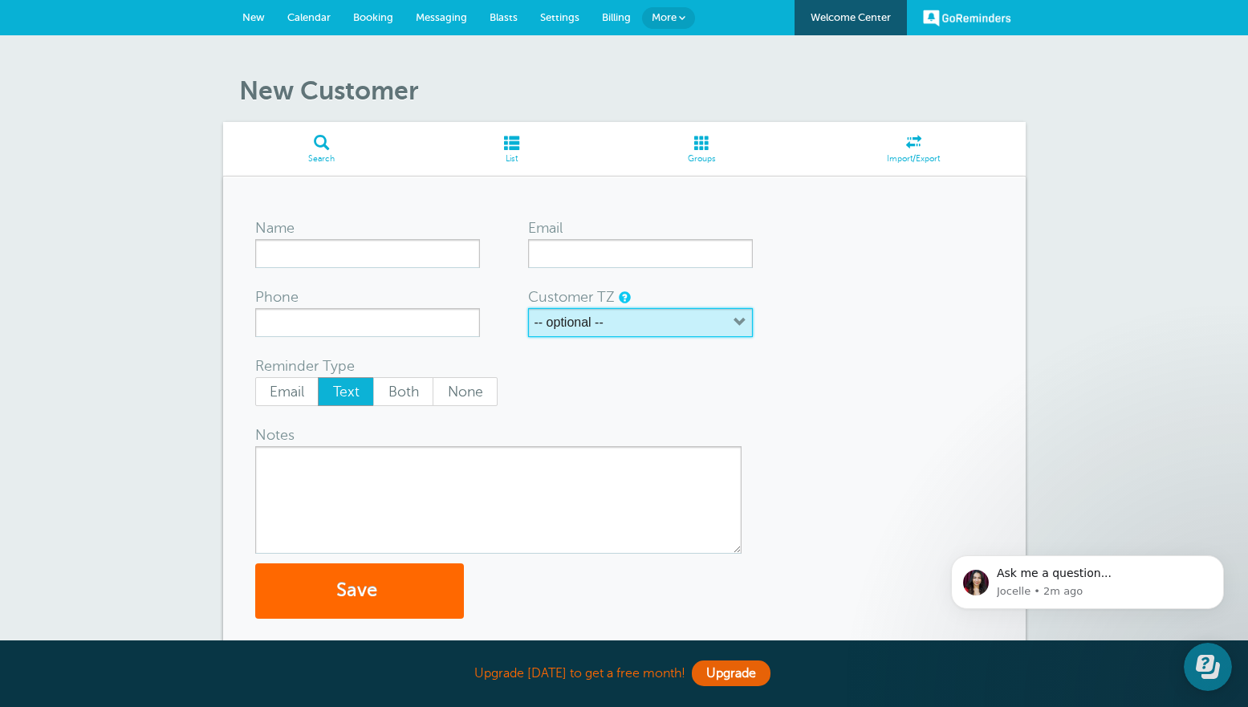
click at [573, 332] on button "-- optional --" at bounding box center [640, 322] width 225 height 29
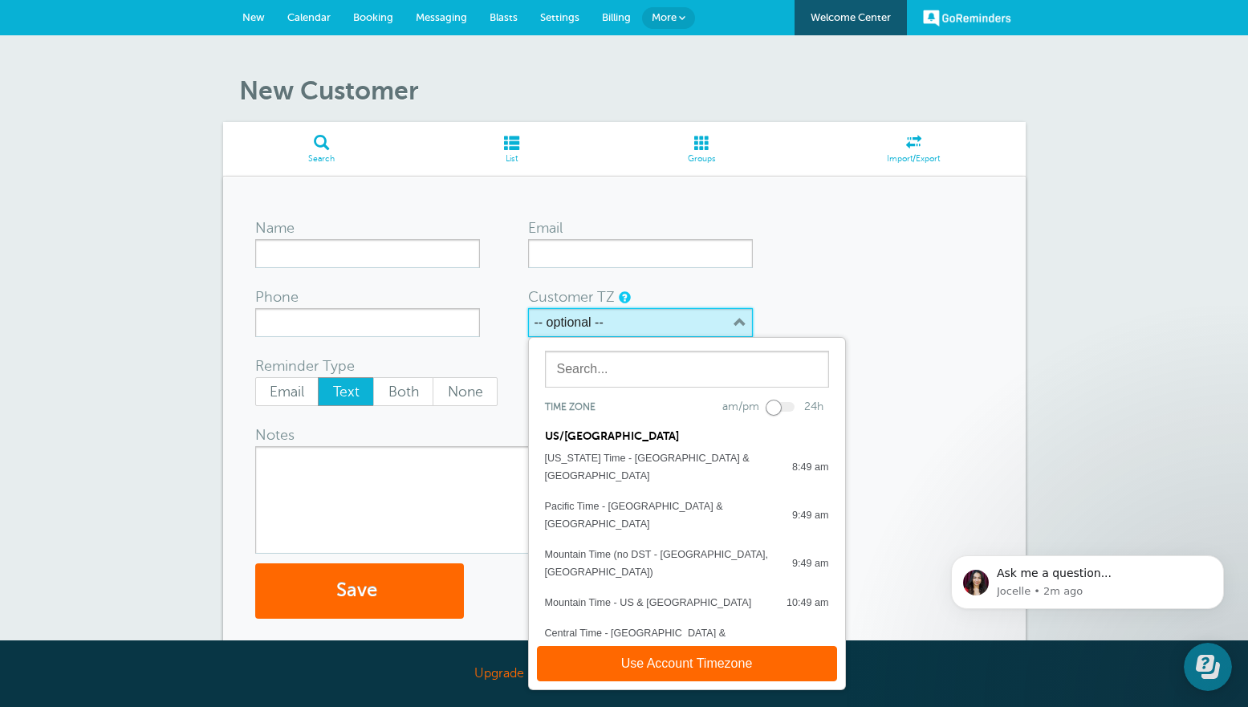
click at [573, 333] on button "-- optional --" at bounding box center [640, 322] width 225 height 29
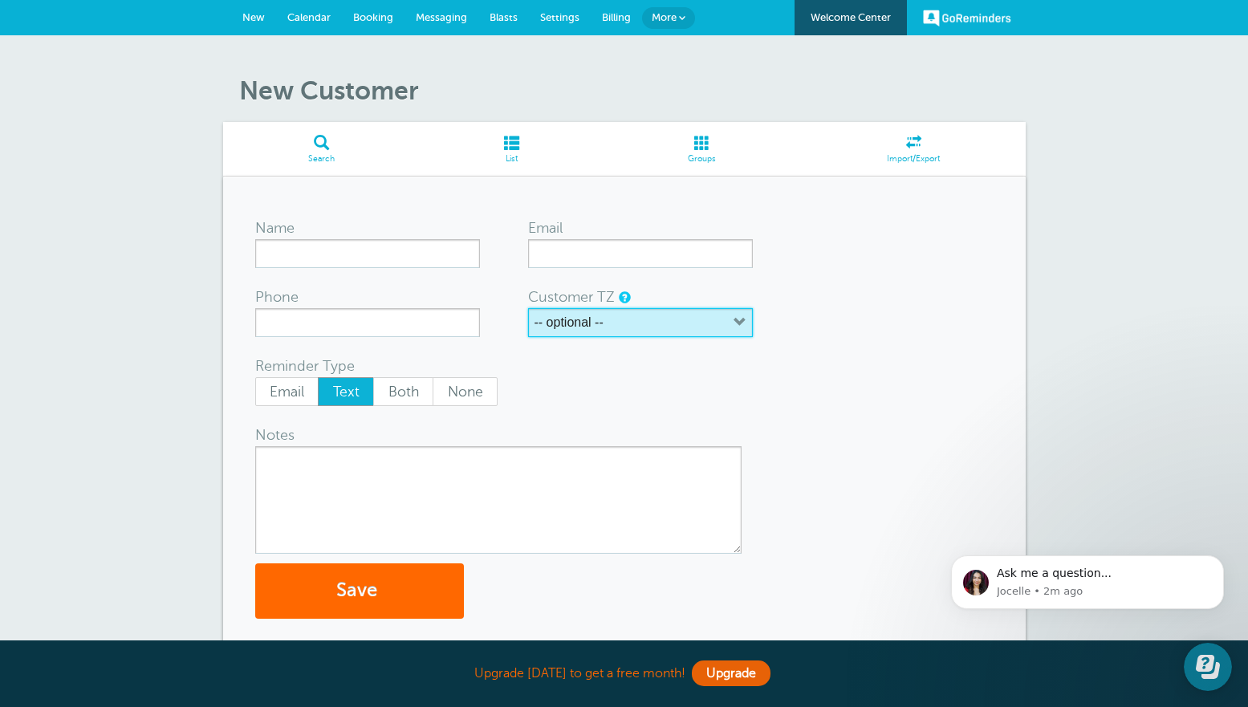
click at [572, 327] on label "-- optional --" at bounding box center [569, 322] width 69 height 14
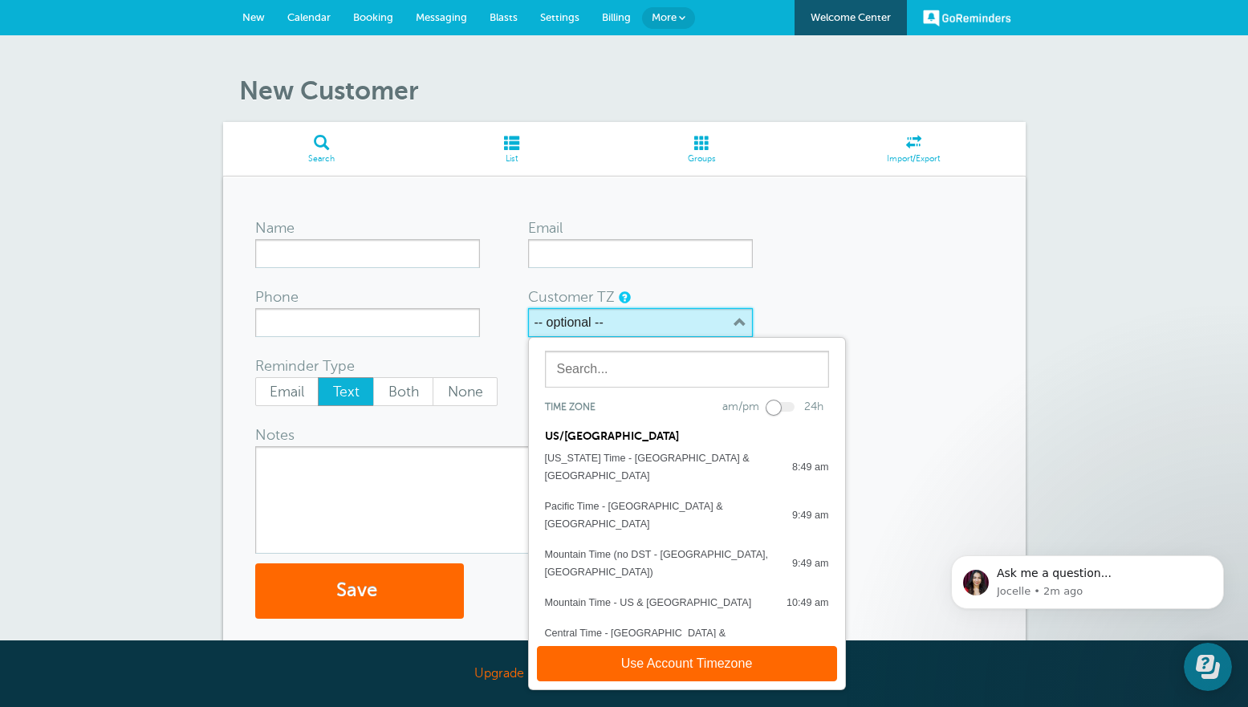
click at [572, 327] on label "-- optional --" at bounding box center [569, 322] width 69 height 14
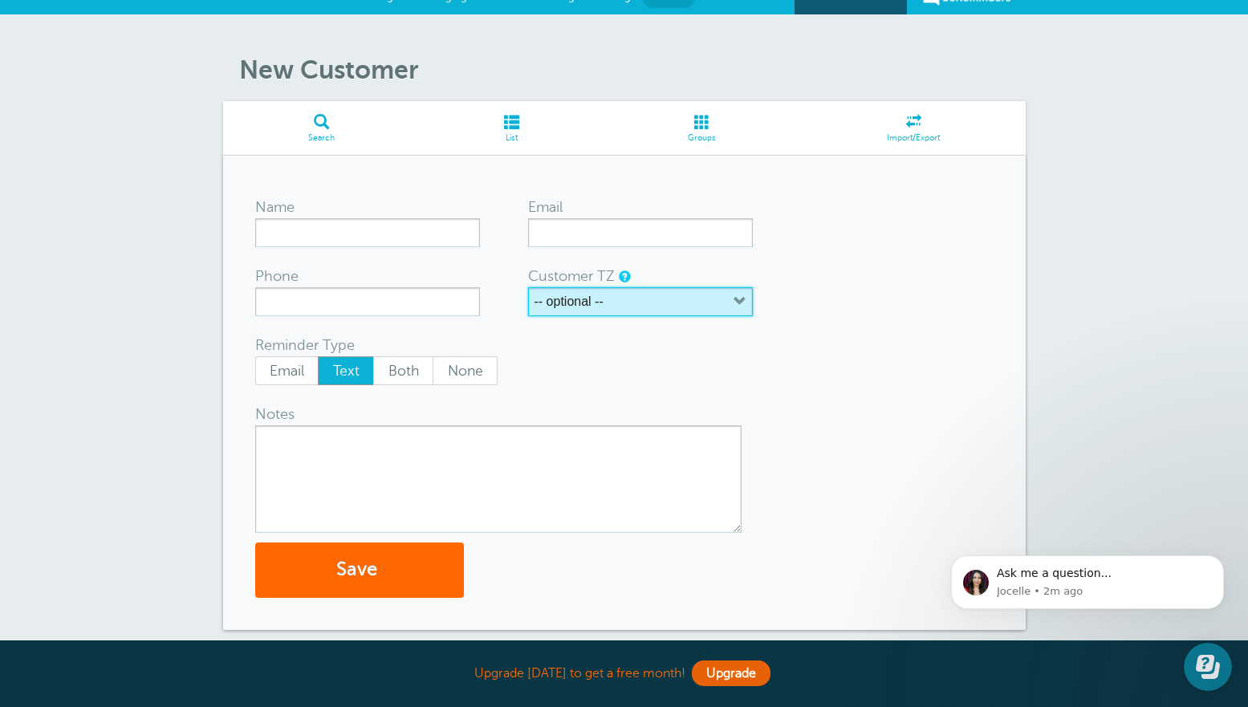
scroll to position [22, 0]
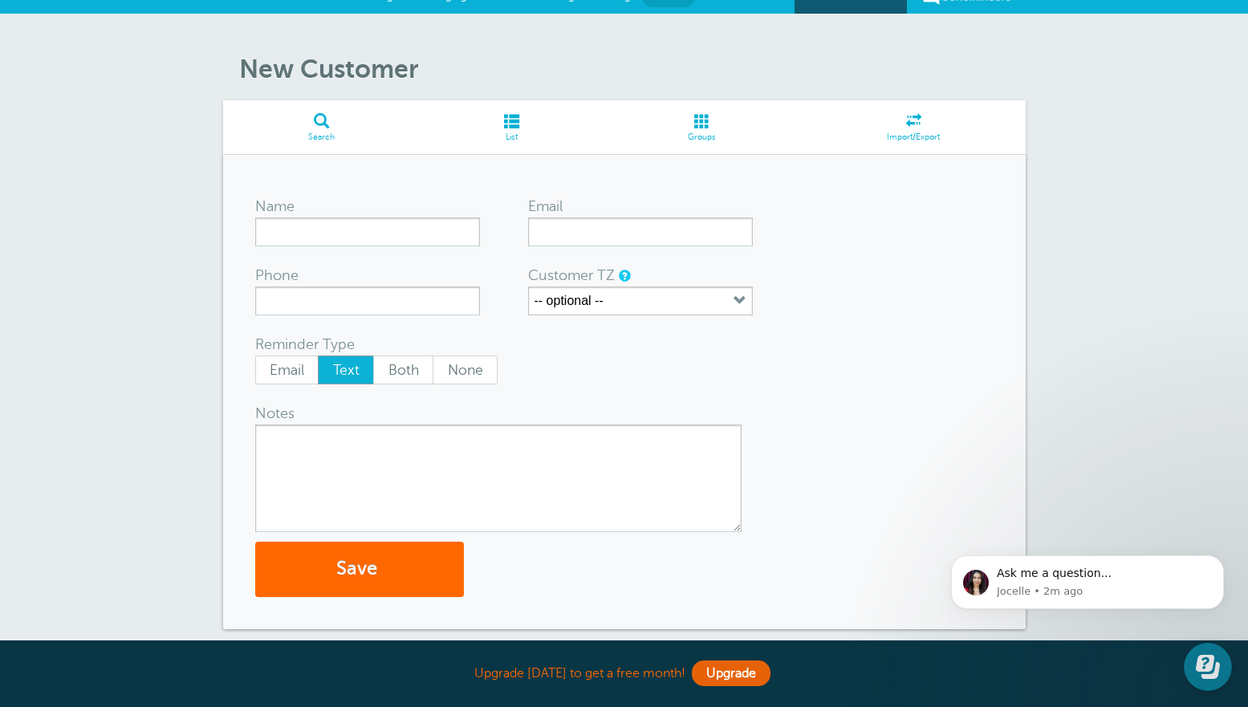
click at [515, 120] on span at bounding box center [511, 120] width 183 height 15
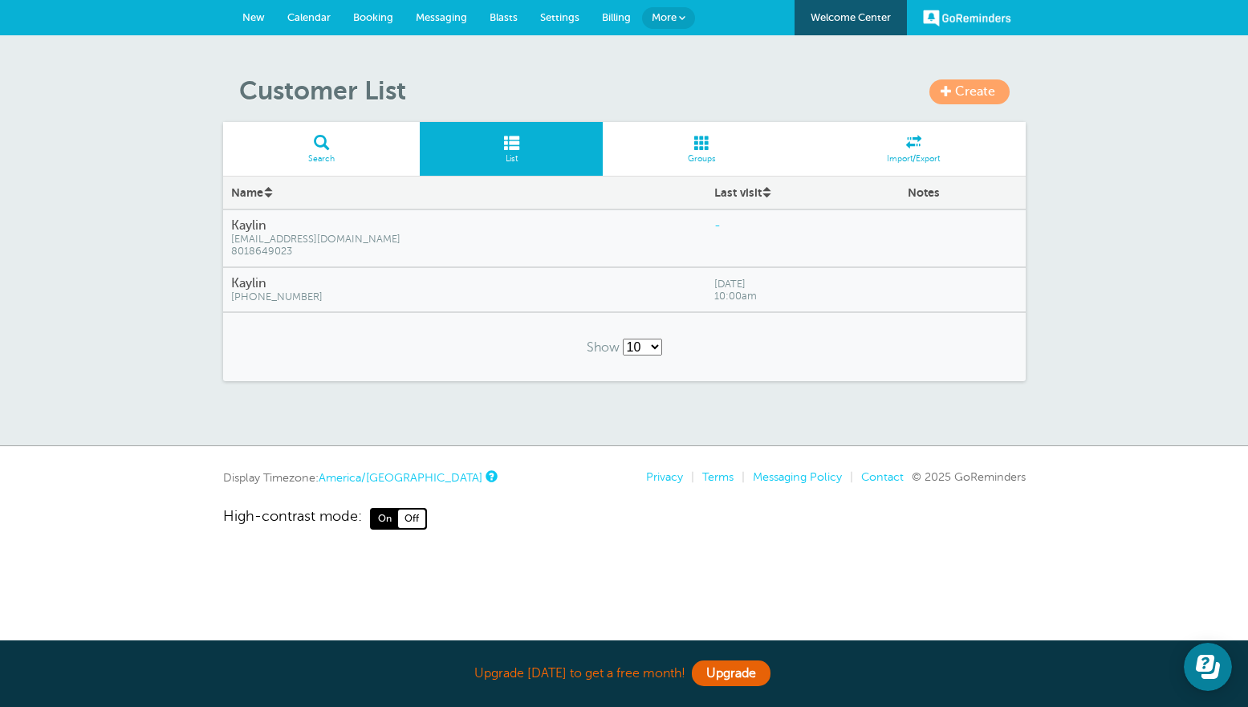
click at [723, 147] on span at bounding box center [702, 142] width 199 height 15
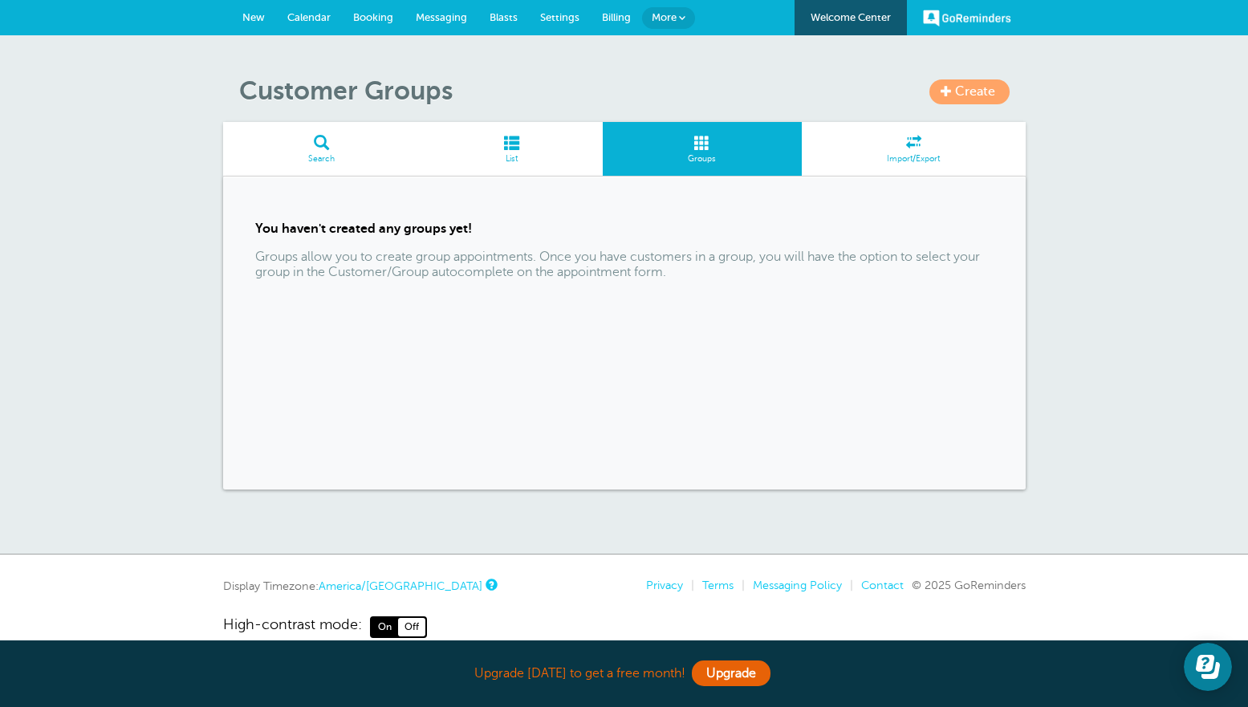
click at [327, 142] on span at bounding box center [321, 142] width 197 height 15
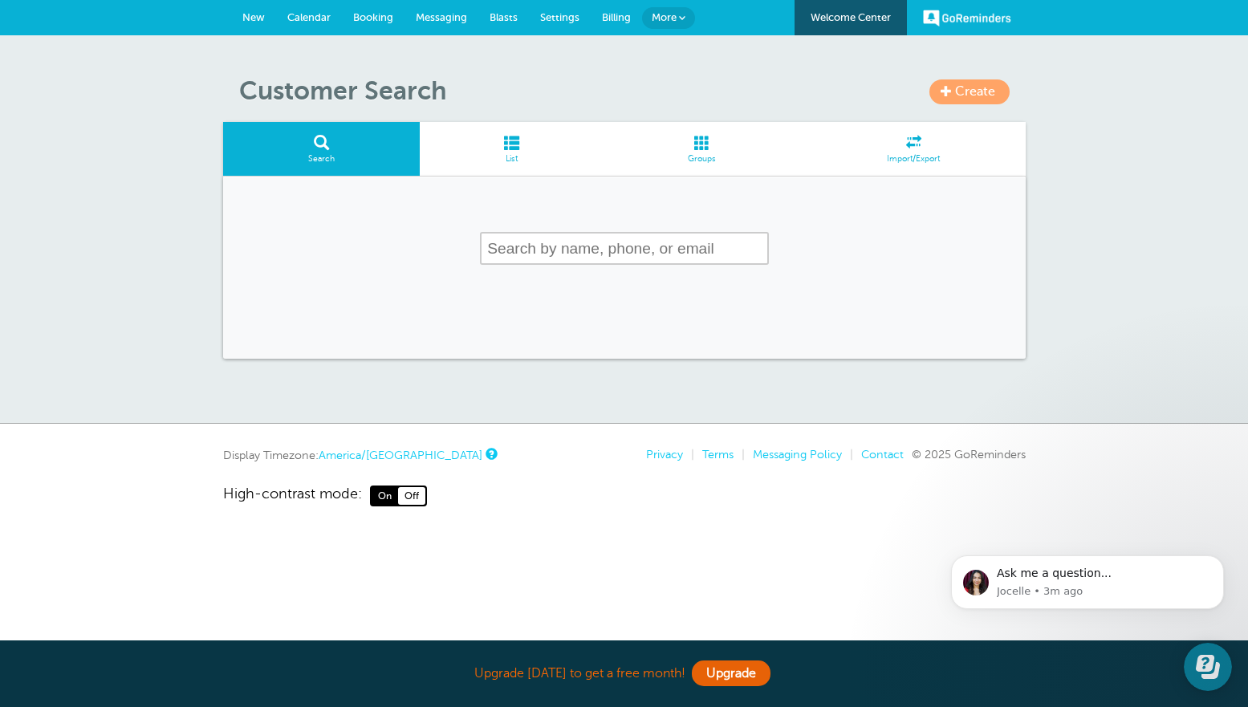
click at [500, 158] on span "List" at bounding box center [511, 159] width 167 height 10
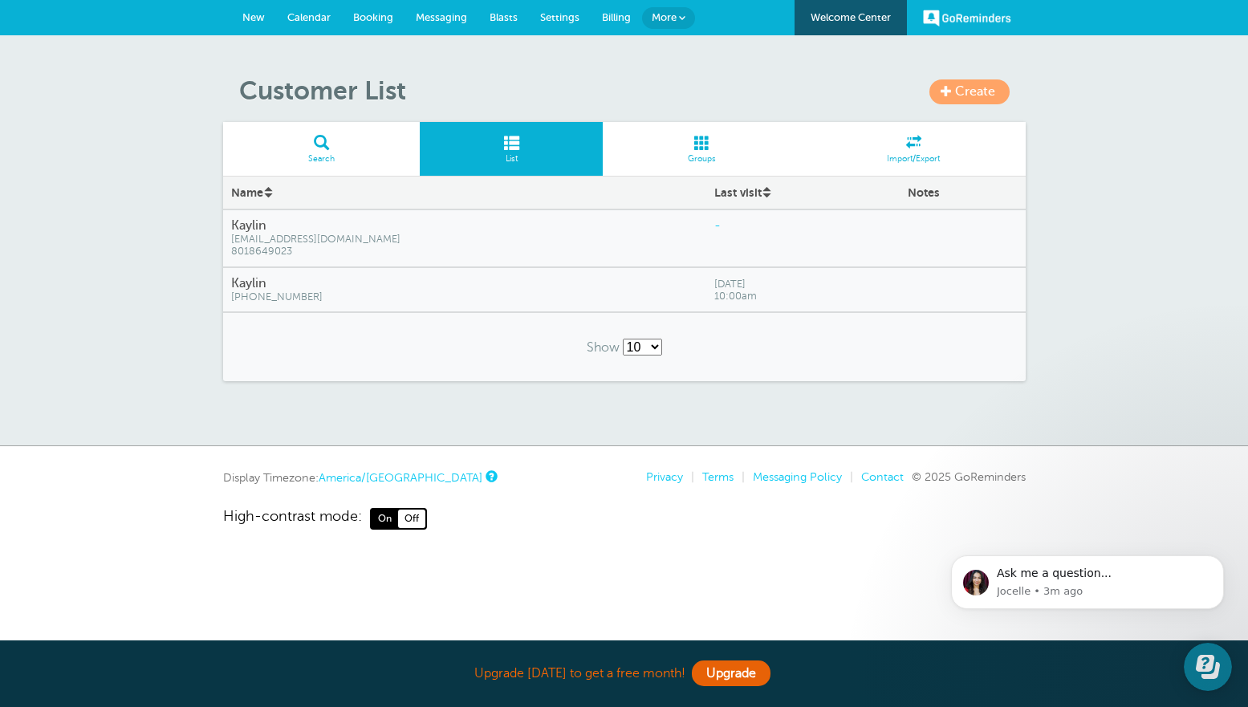
click at [341, 140] on span at bounding box center [321, 142] width 197 height 15
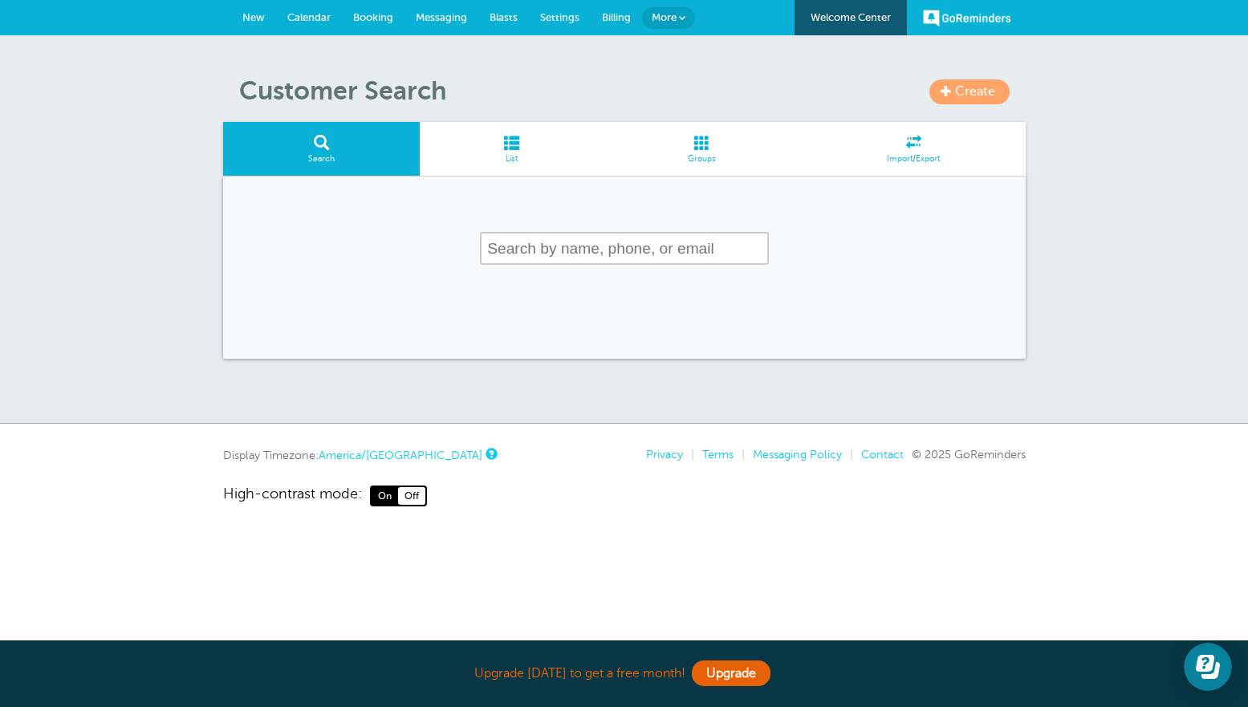
click at [662, 238] on input "text" at bounding box center [624, 248] width 289 height 33
click at [371, 218] on div at bounding box center [624, 268] width 803 height 182
click at [292, 15] on span "Calendar" at bounding box center [308, 17] width 43 height 12
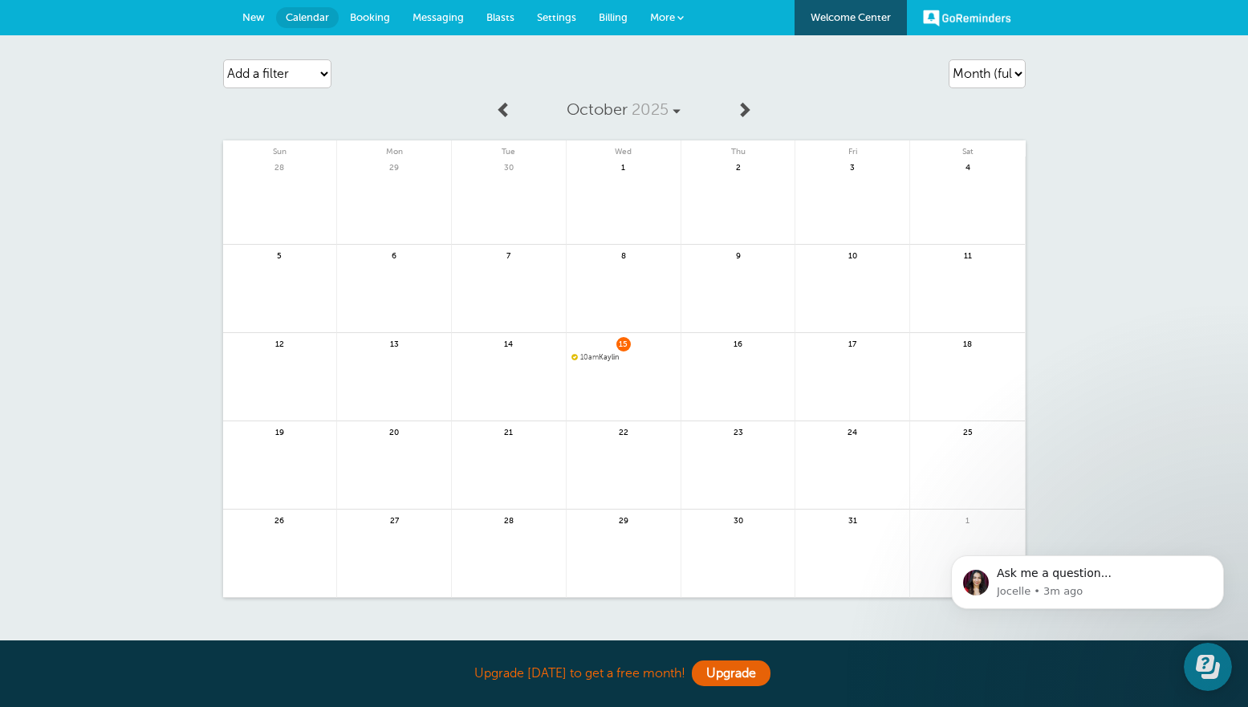
click at [487, 19] on span "Blasts" at bounding box center [500, 17] width 28 height 12
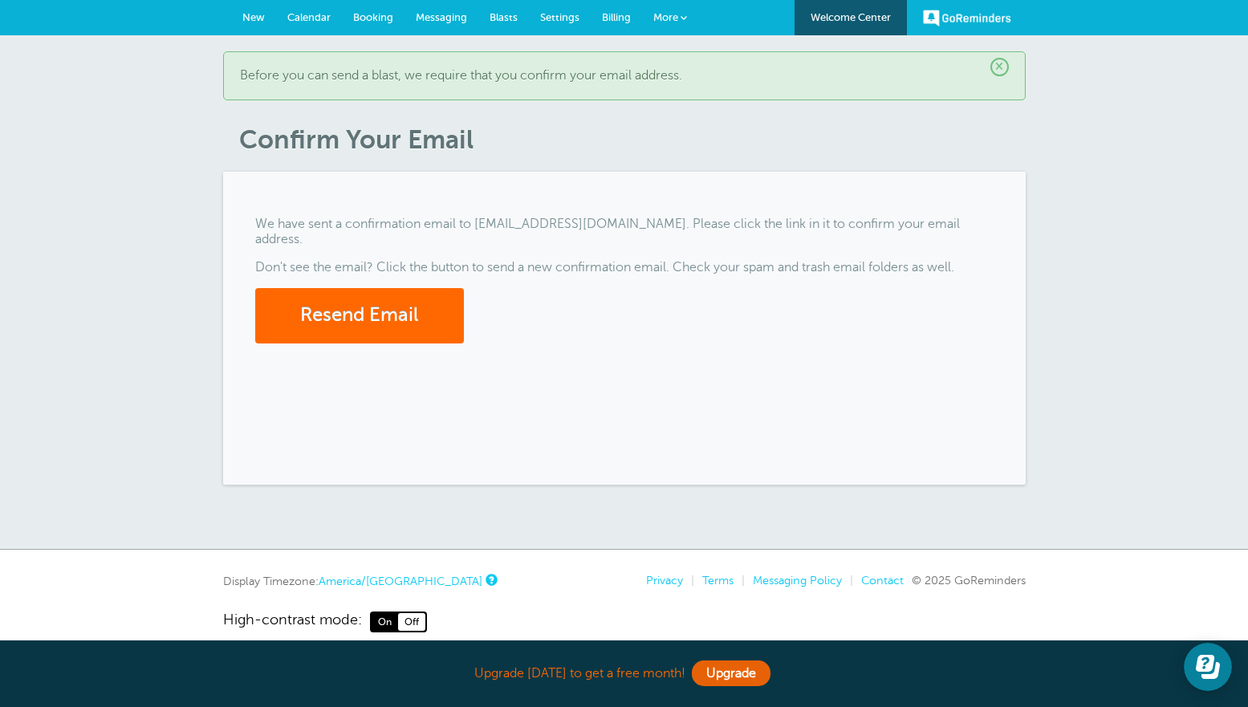
click at [675, 9] on link "More" at bounding box center [670, 18] width 56 height 36
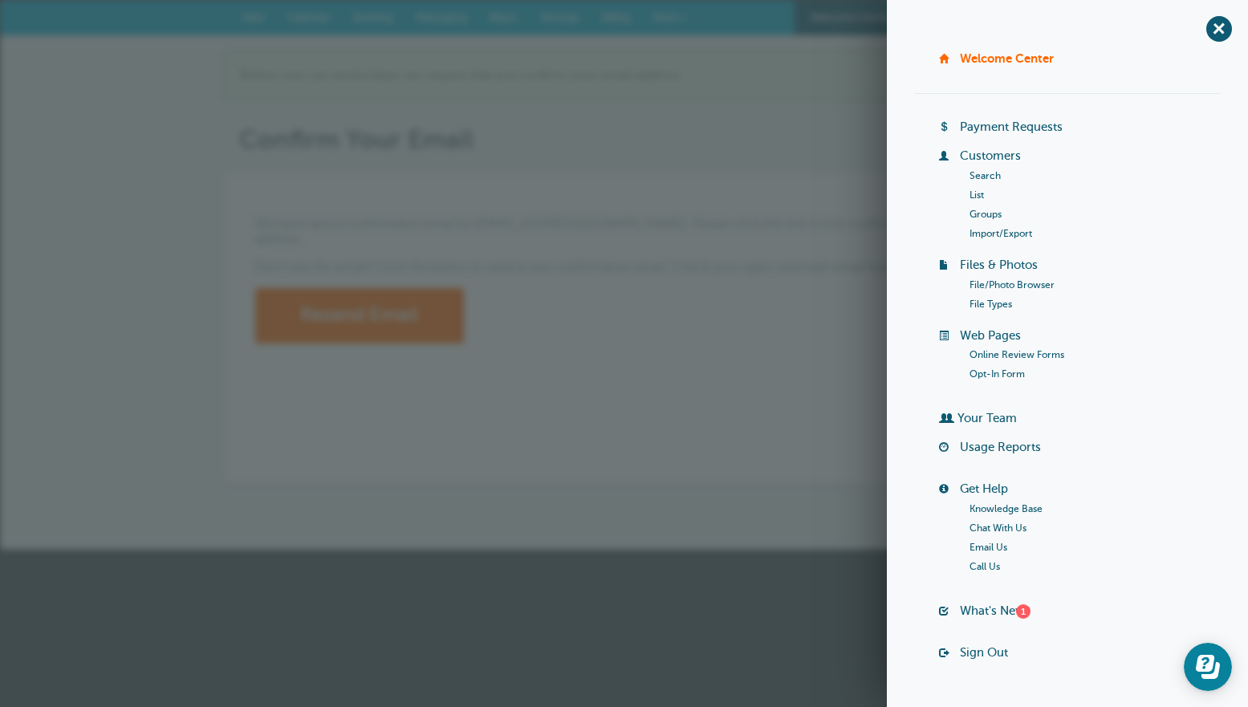
click at [996, 234] on link "Import/Export" at bounding box center [1001, 233] width 63 height 11
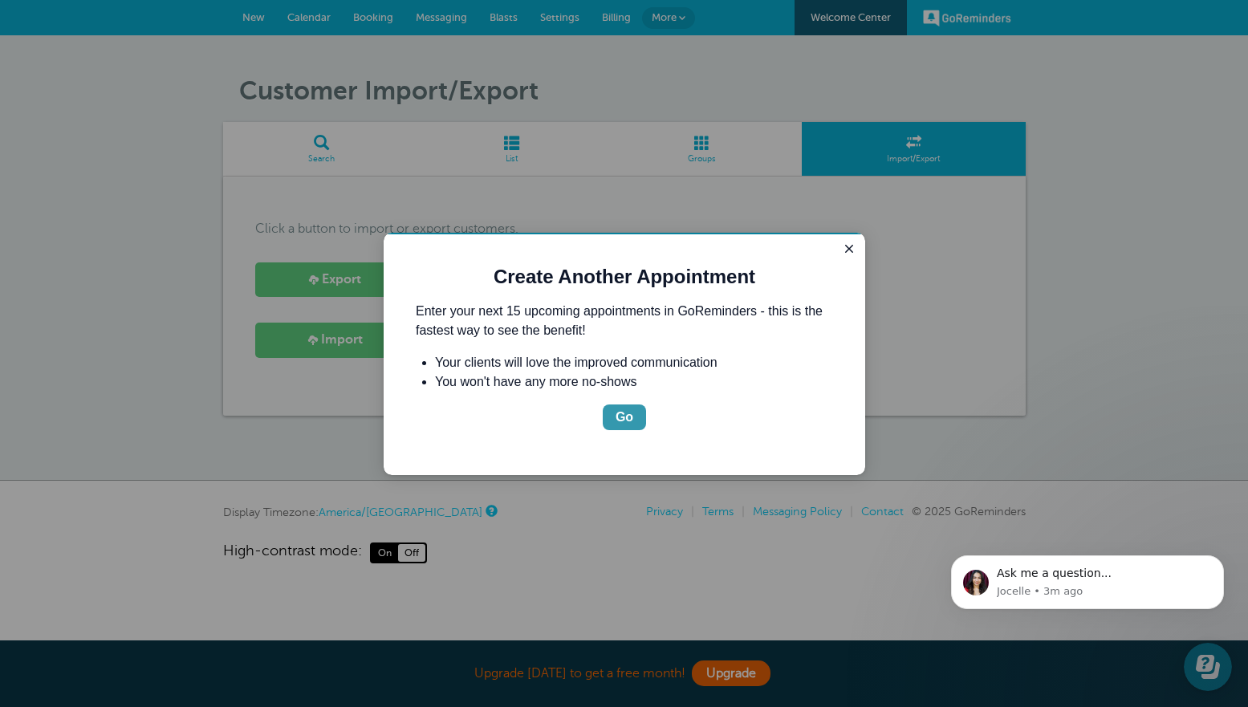
click at [625, 413] on div "Go" at bounding box center [625, 417] width 18 height 19
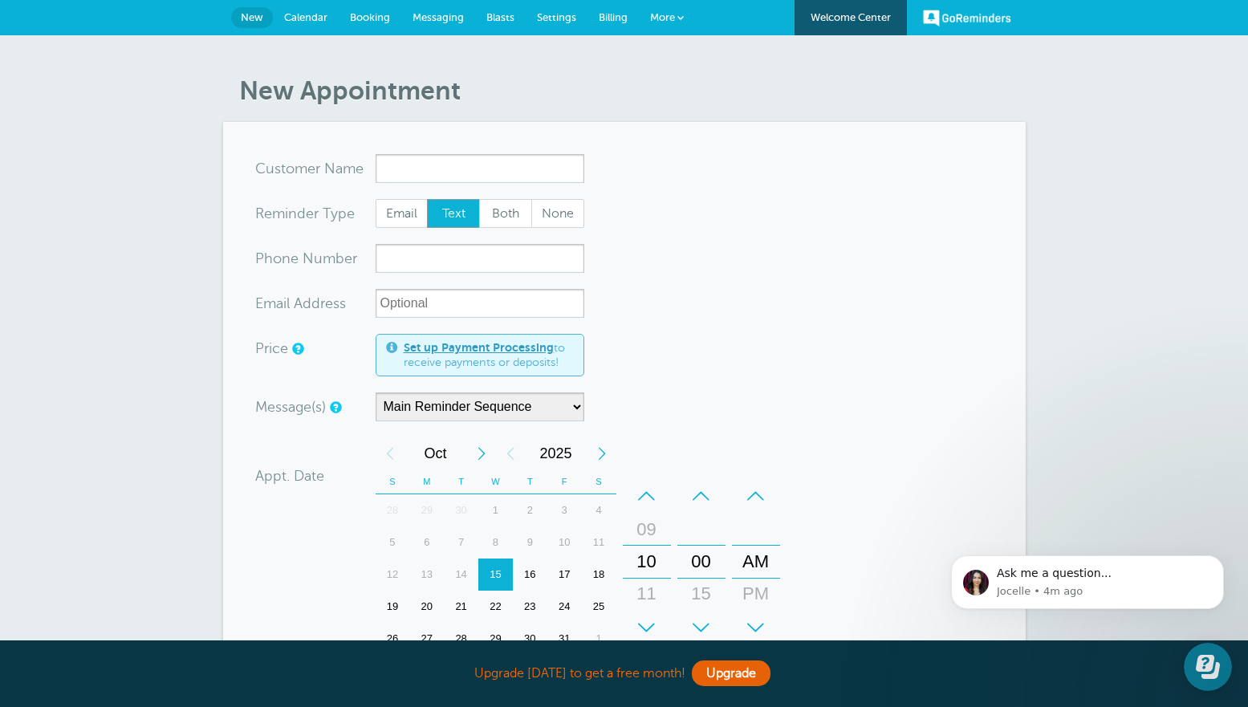
click at [1058, 120] on div "New Appointment You are creating a new customer. To use an existing customer se…" at bounding box center [624, 539] width 1248 height 1009
click at [952, 23] on link "GoReminders" at bounding box center [967, 17] width 88 height 35
